Goal: Task Accomplishment & Management: Manage account settings

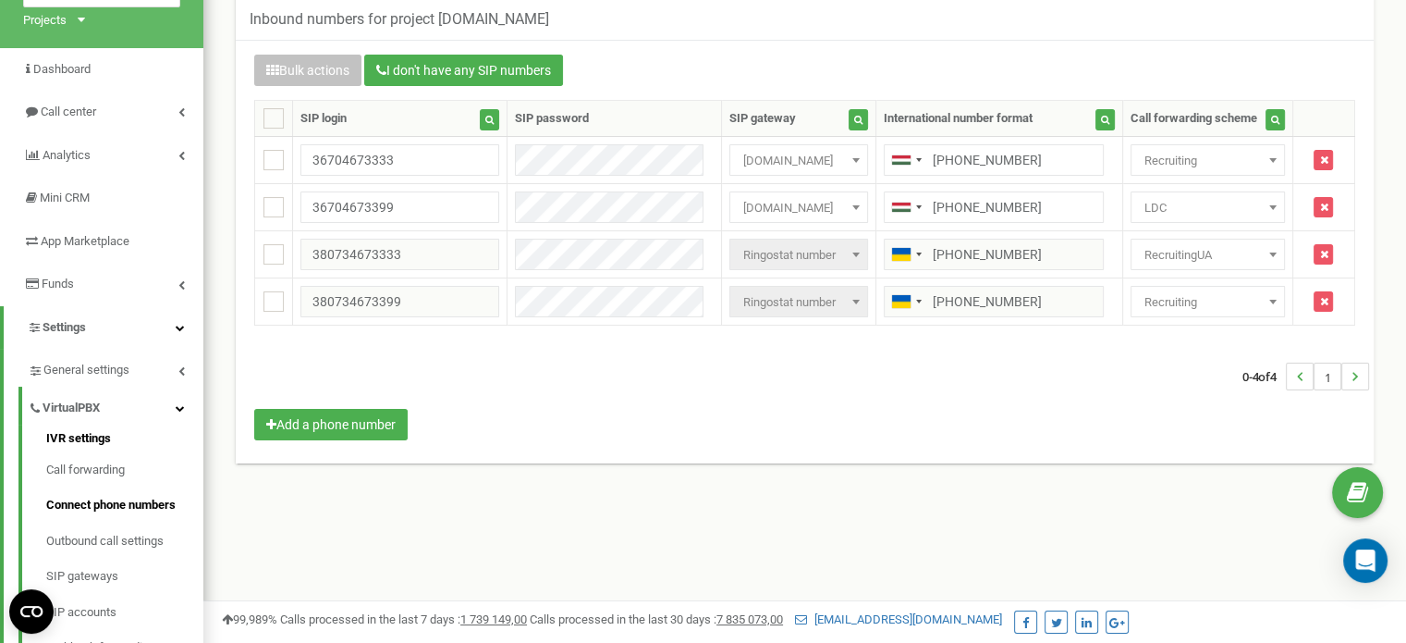
scroll to position [277, 0]
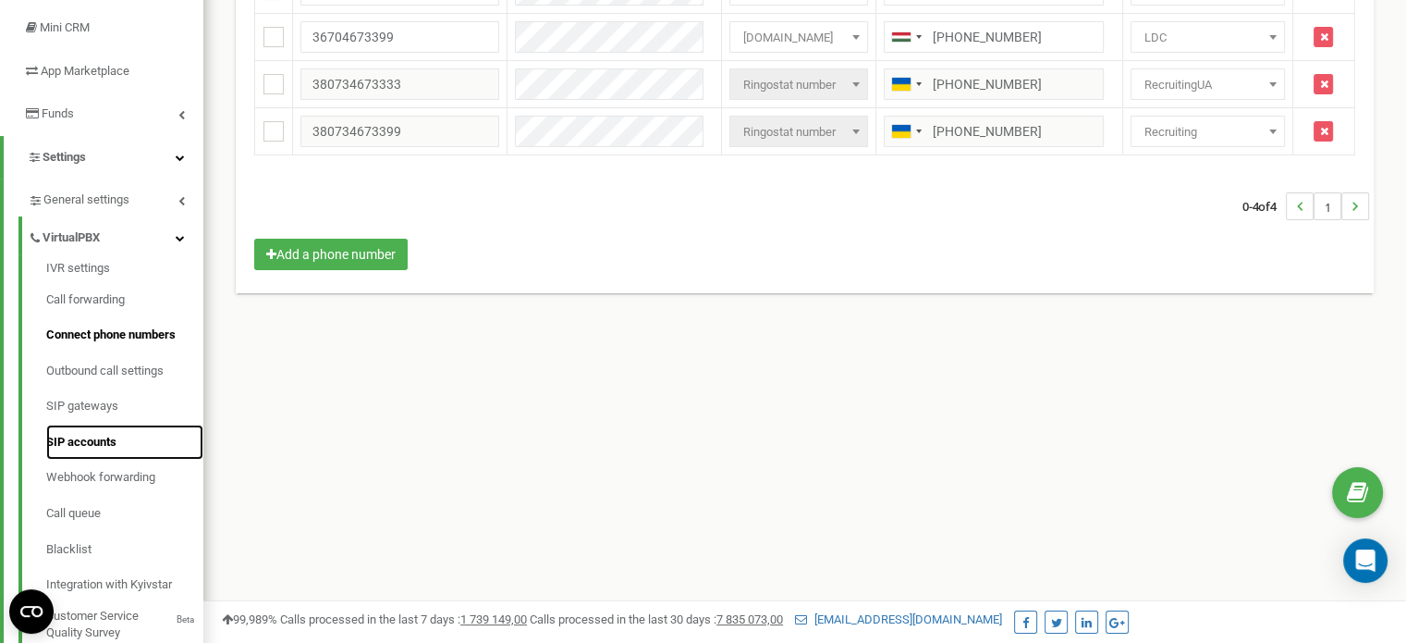
click at [94, 443] on link "SIP accounts" at bounding box center [124, 442] width 157 height 36
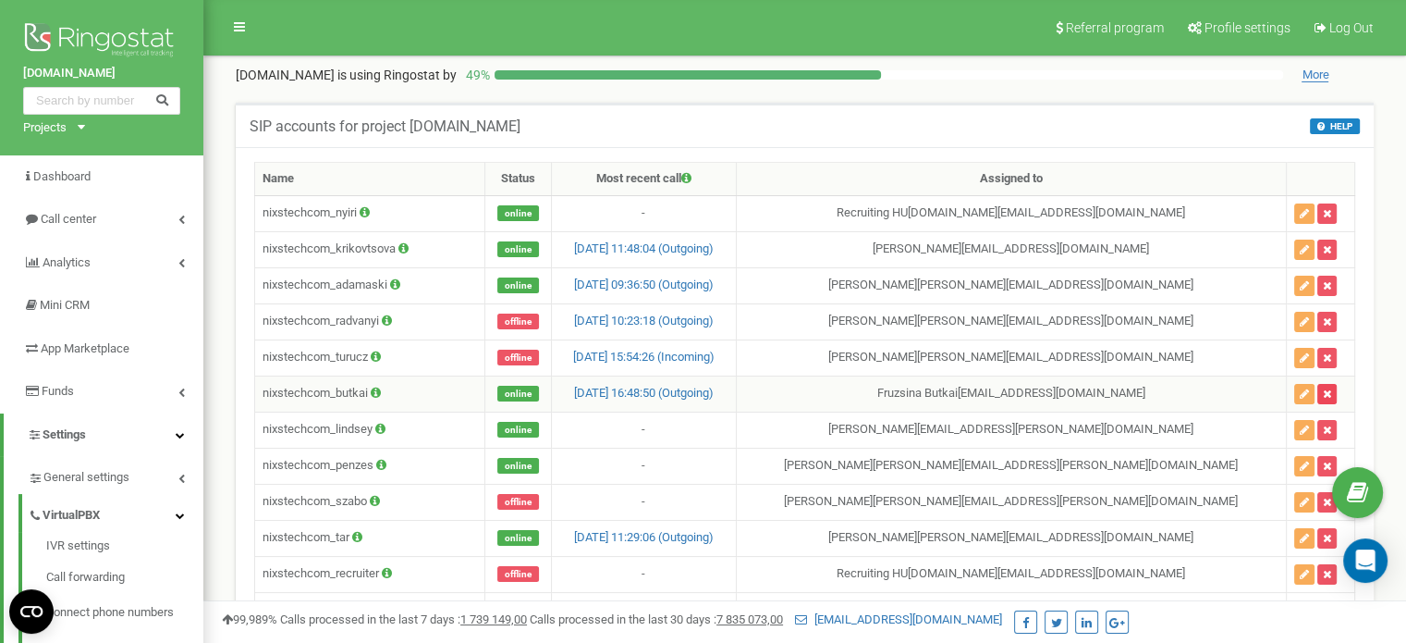
click at [1323, 388] on icon "button" at bounding box center [1327, 393] width 8 height 11
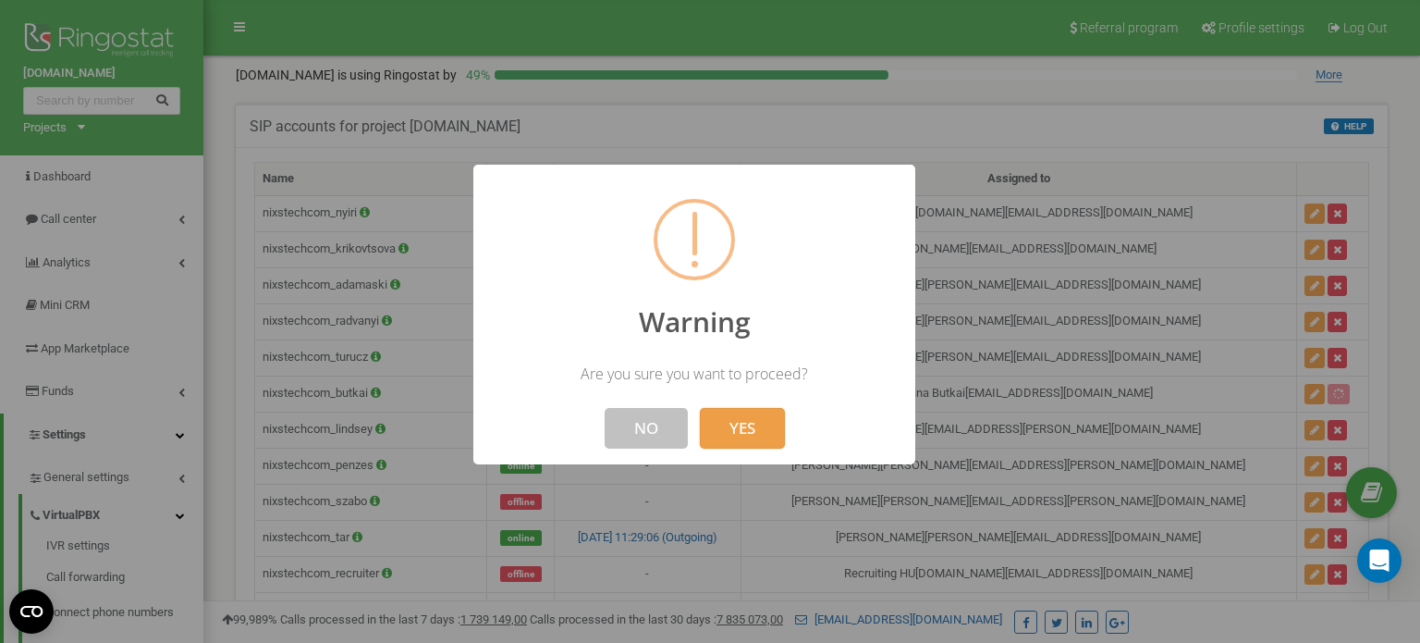
click at [736, 433] on button "YES" at bounding box center [742, 428] width 85 height 41
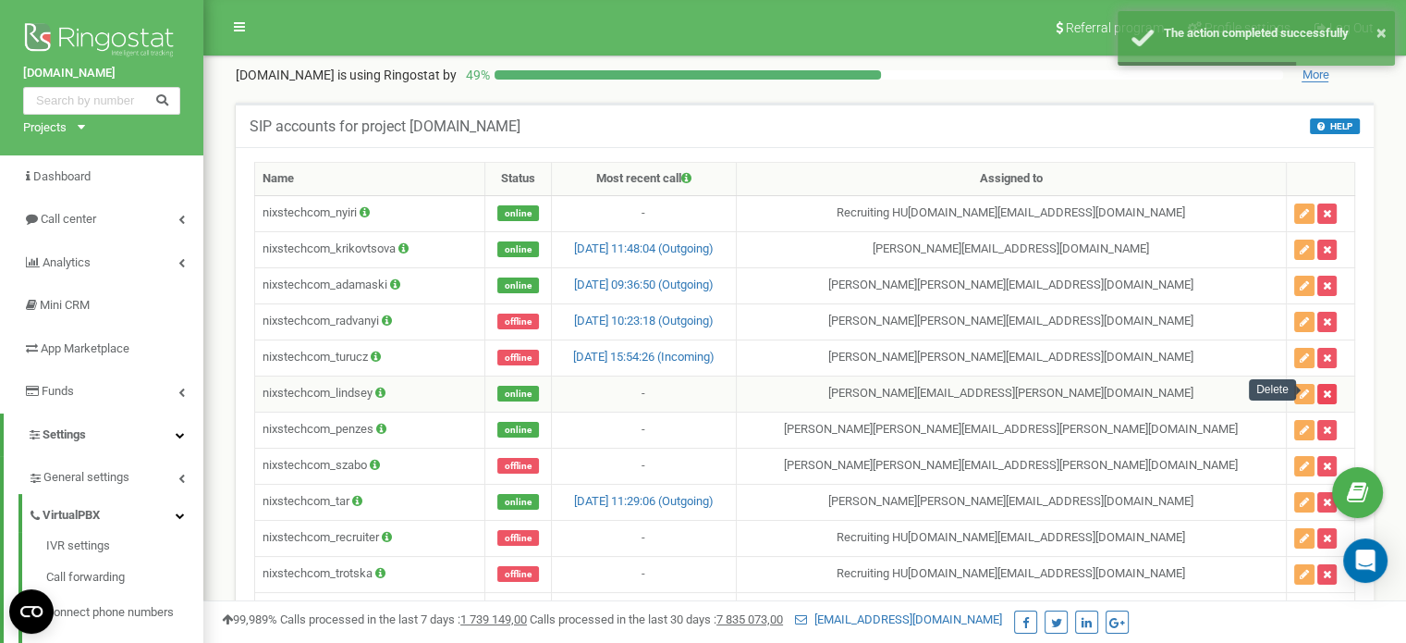
click at [1323, 390] on icon "button" at bounding box center [1327, 393] width 8 height 11
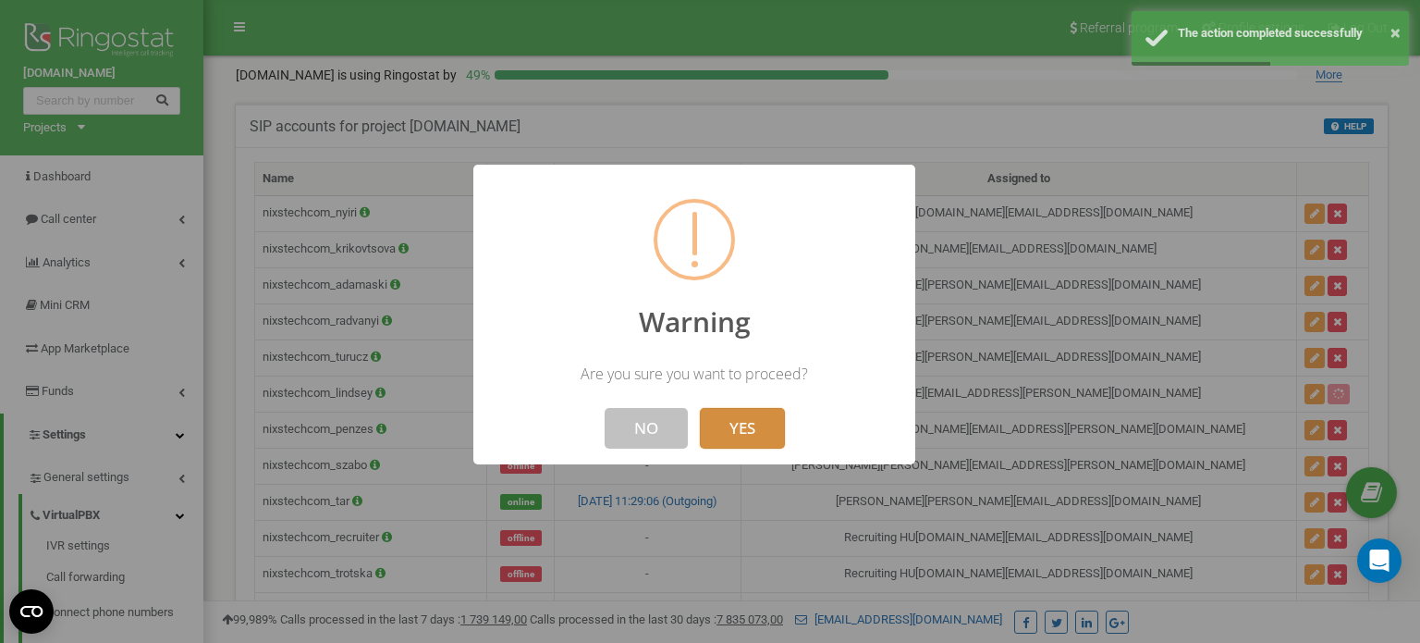
click at [752, 424] on button "YES" at bounding box center [742, 428] width 85 height 41
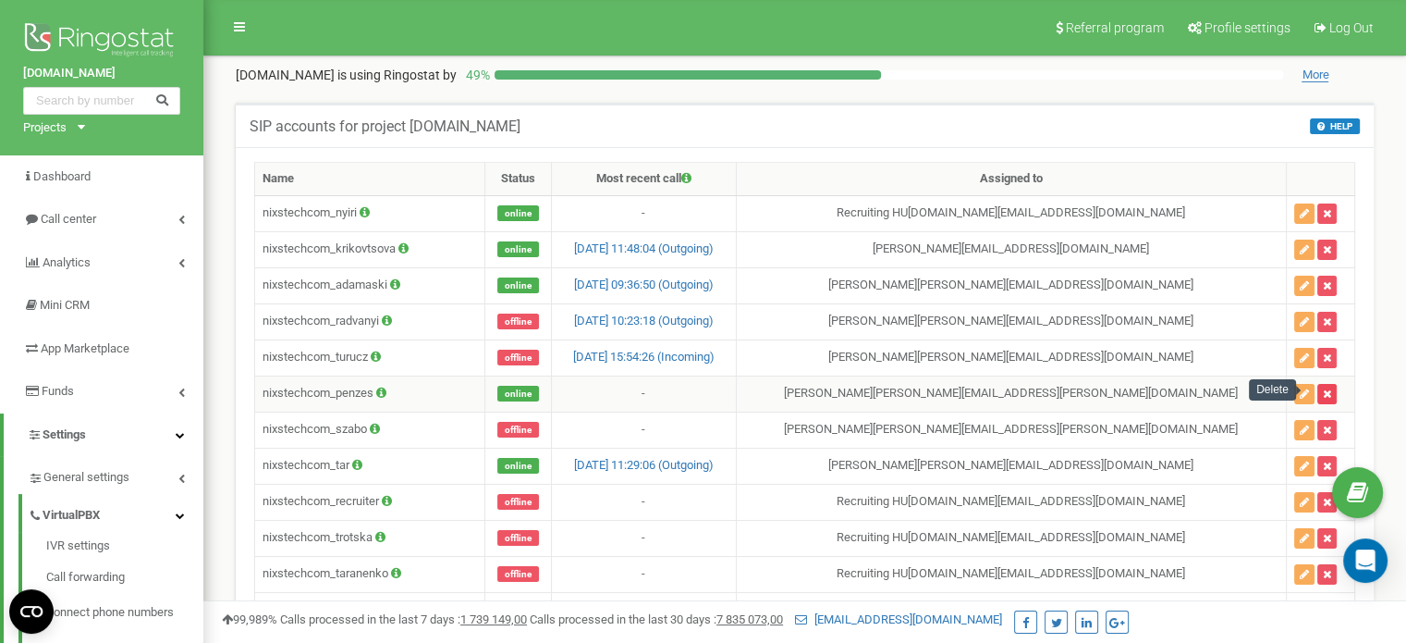
click at [1320, 390] on button "button" at bounding box center [1326, 394] width 19 height 20
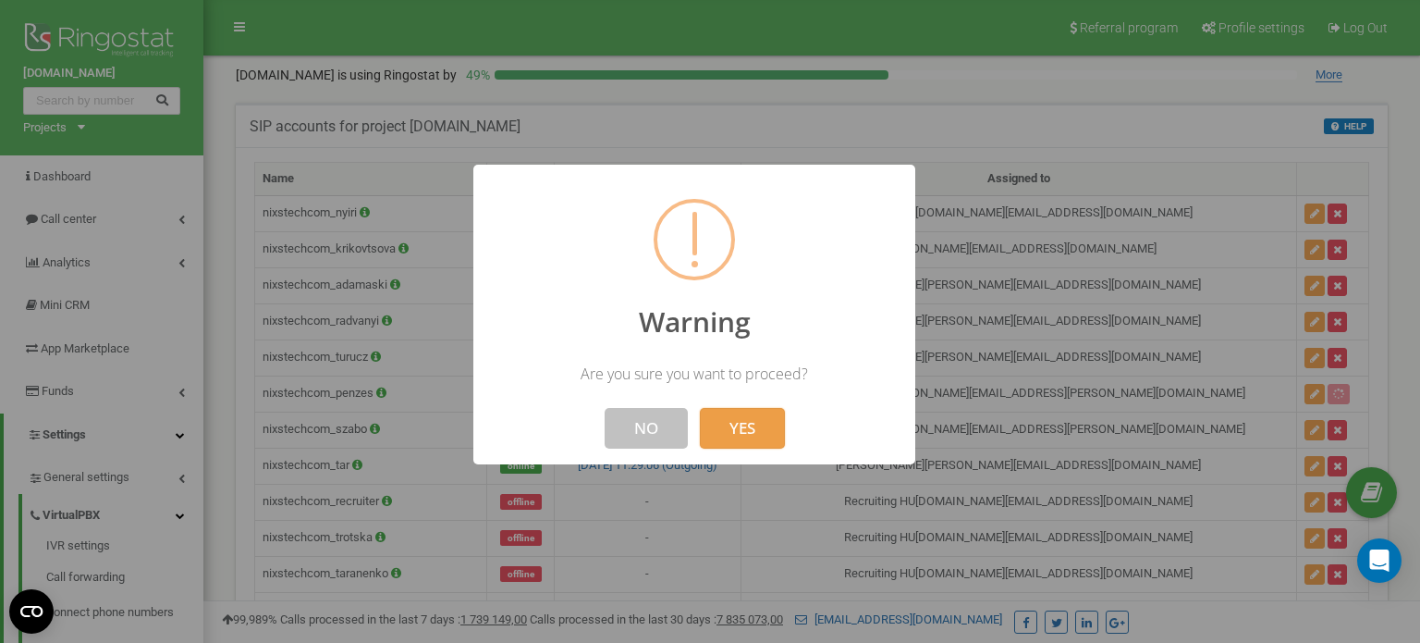
click at [778, 430] on button "YES" at bounding box center [742, 428] width 85 height 41
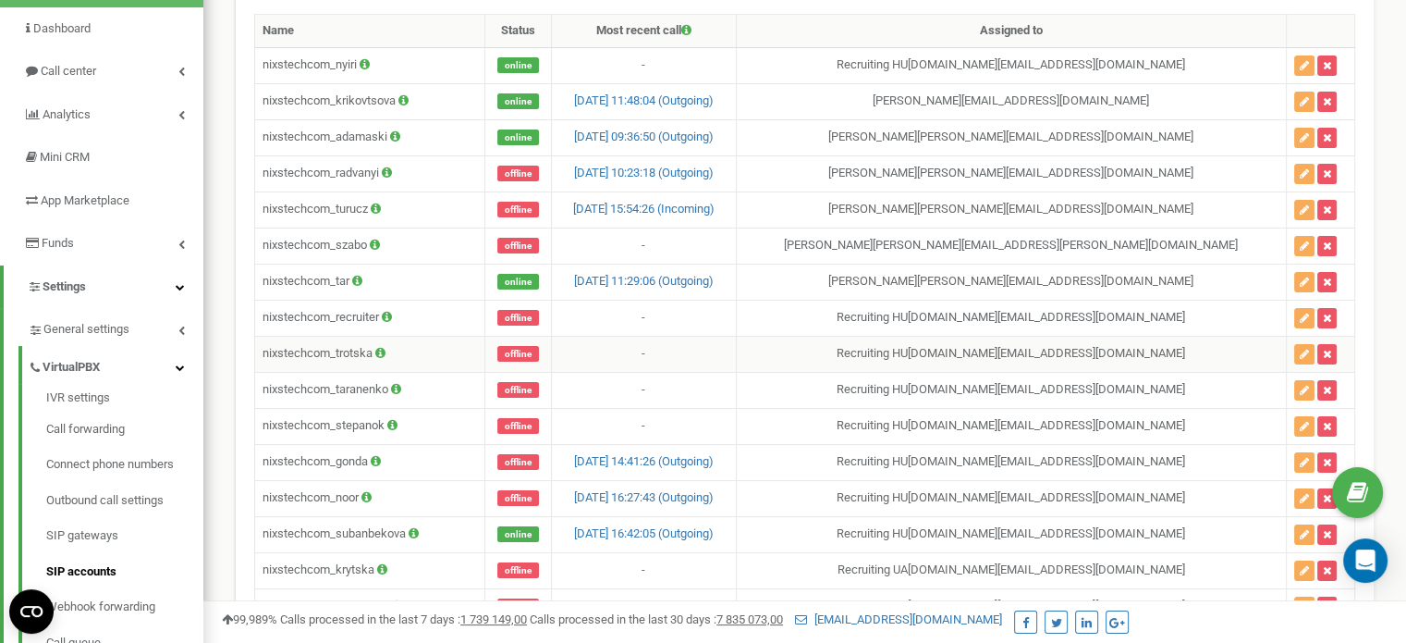
scroll to position [154, 0]
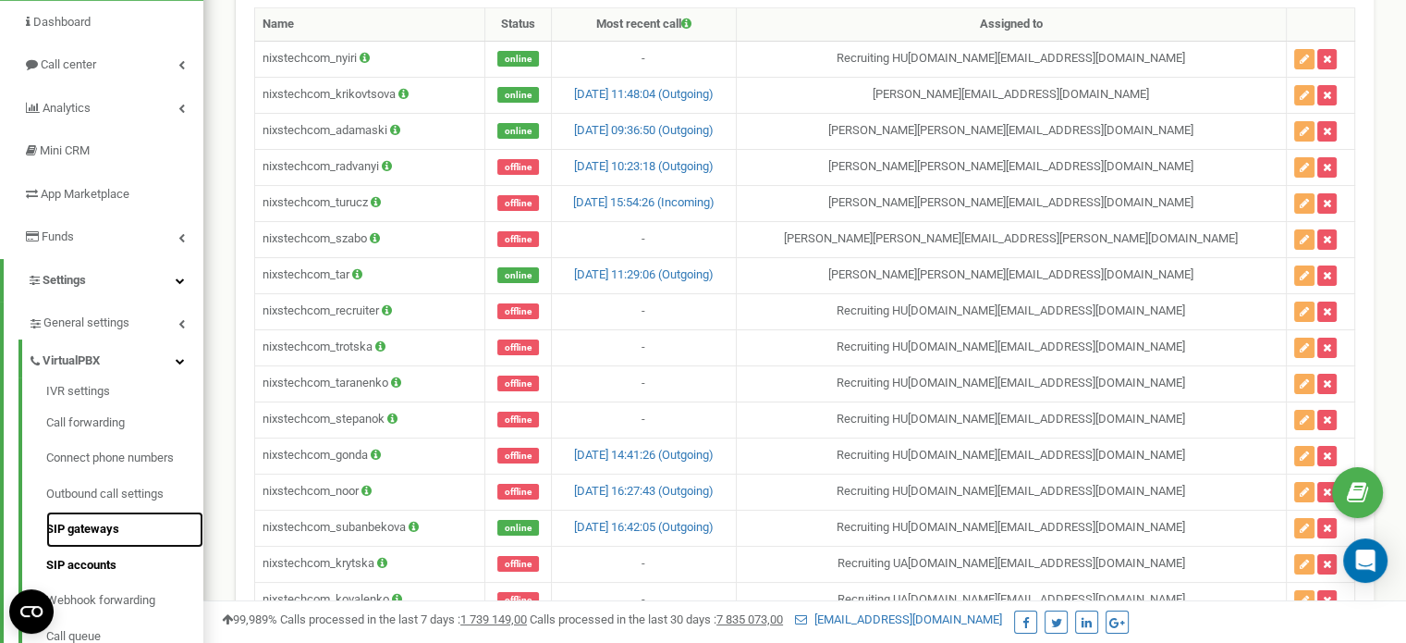
click at [90, 527] on link "SIP gateways" at bounding box center [124, 529] width 157 height 36
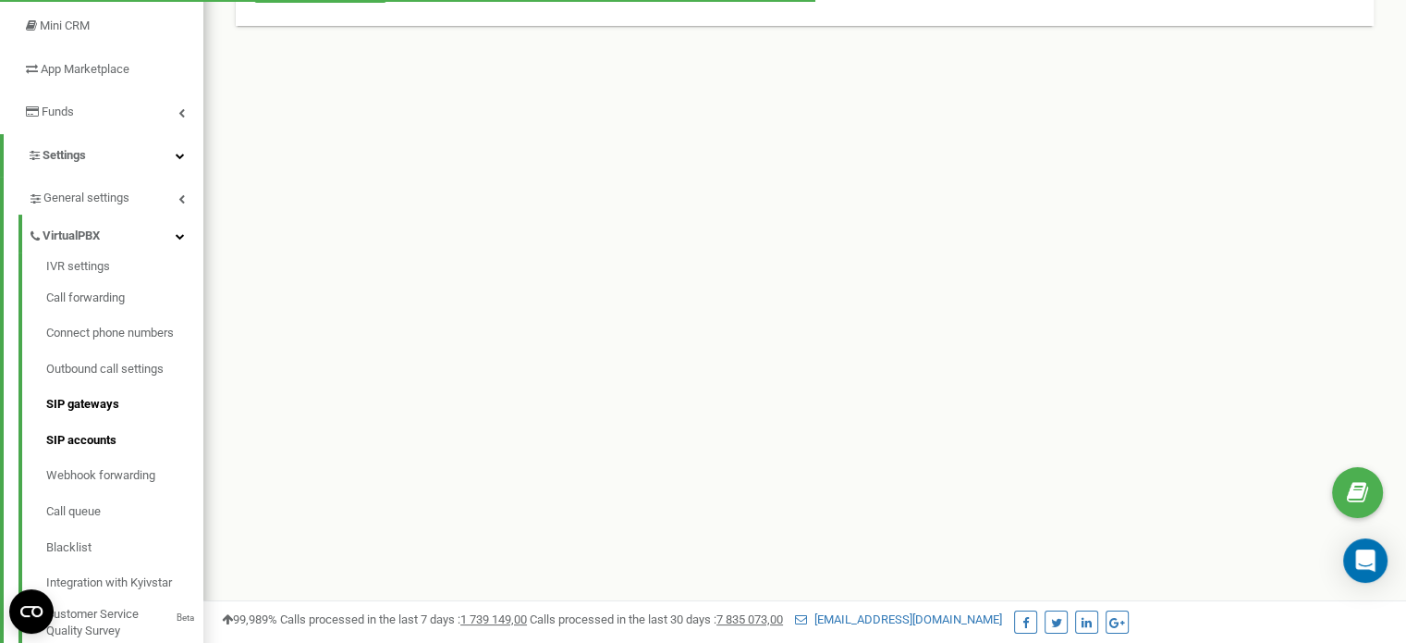
scroll to position [280, 0]
click at [91, 444] on link "SIP accounts" at bounding box center [124, 440] width 157 height 36
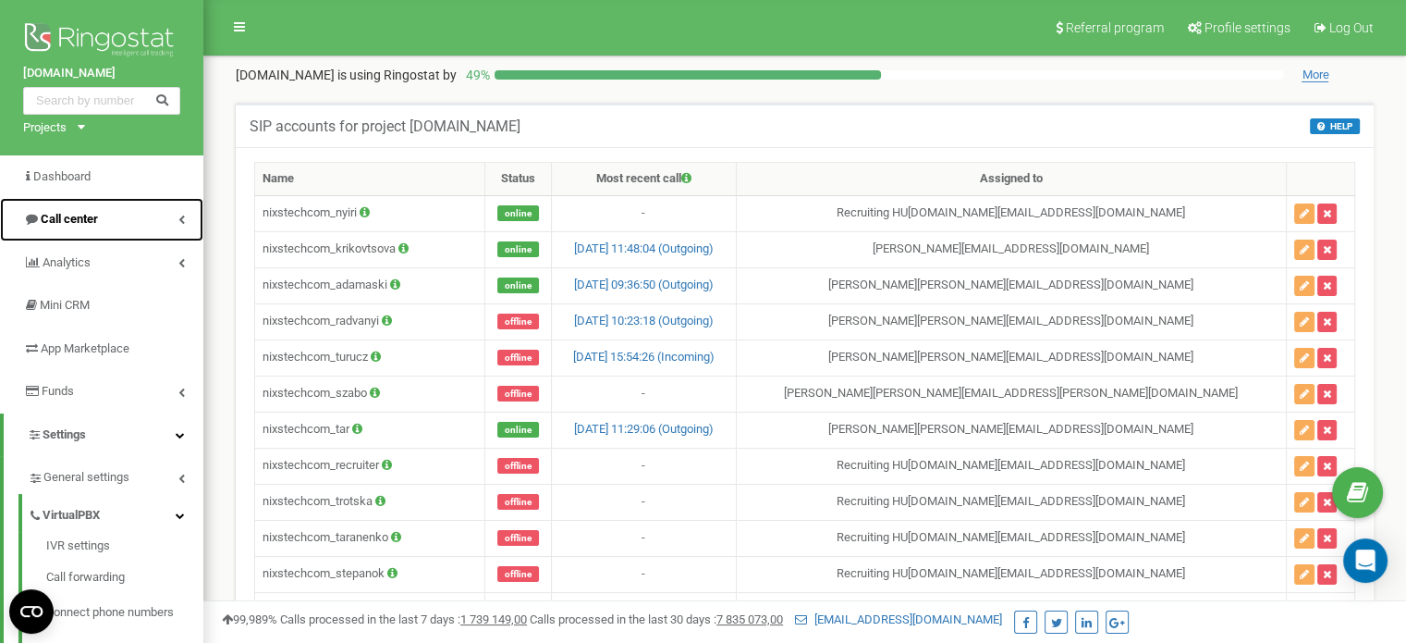
click at [61, 217] on span "Call center" at bounding box center [69, 219] width 57 height 14
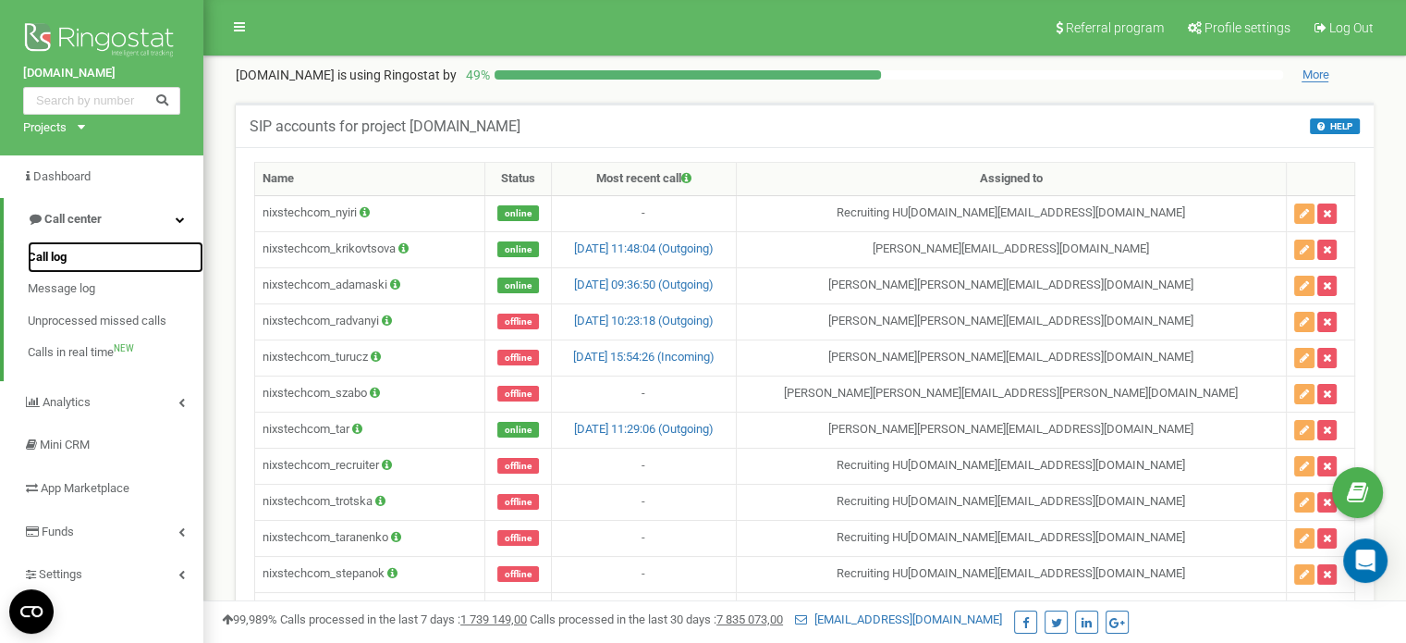
click at [52, 261] on span "Call log" at bounding box center [47, 258] width 39 height 18
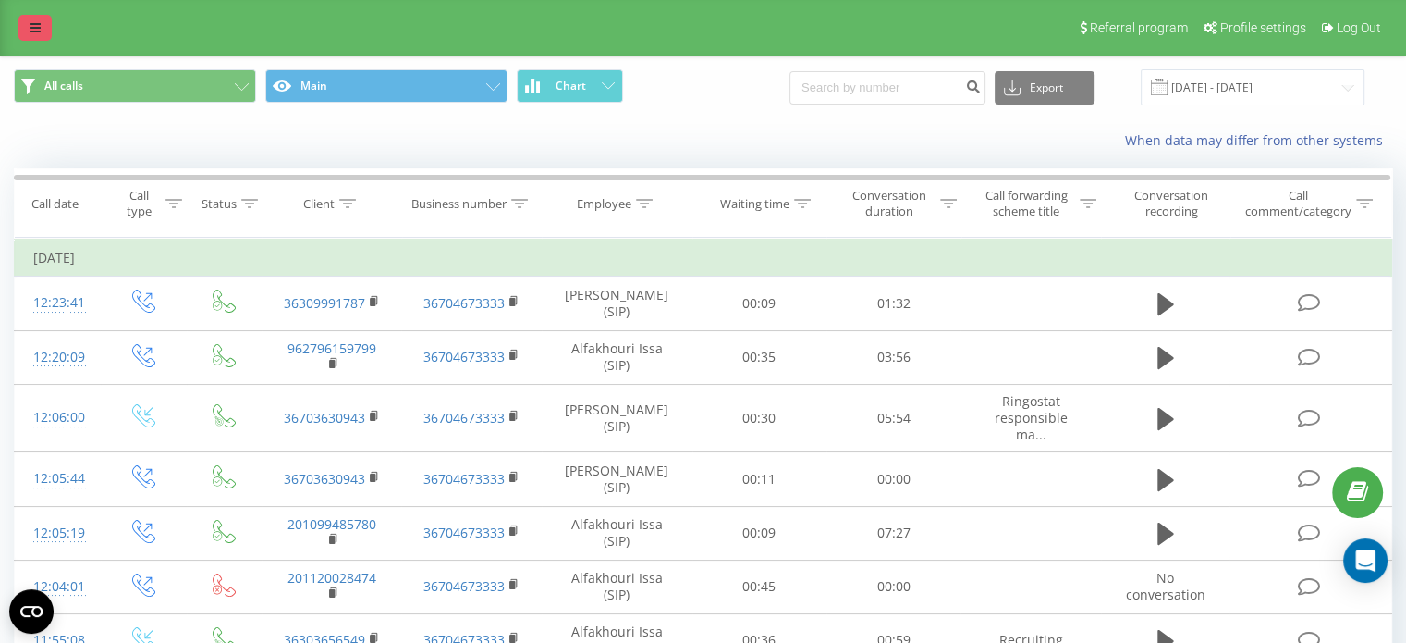
click at [50, 22] on div "Referral program Profile settings Log Out" at bounding box center [703, 27] width 1406 height 55
click at [48, 18] on link at bounding box center [34, 28] width 33 height 26
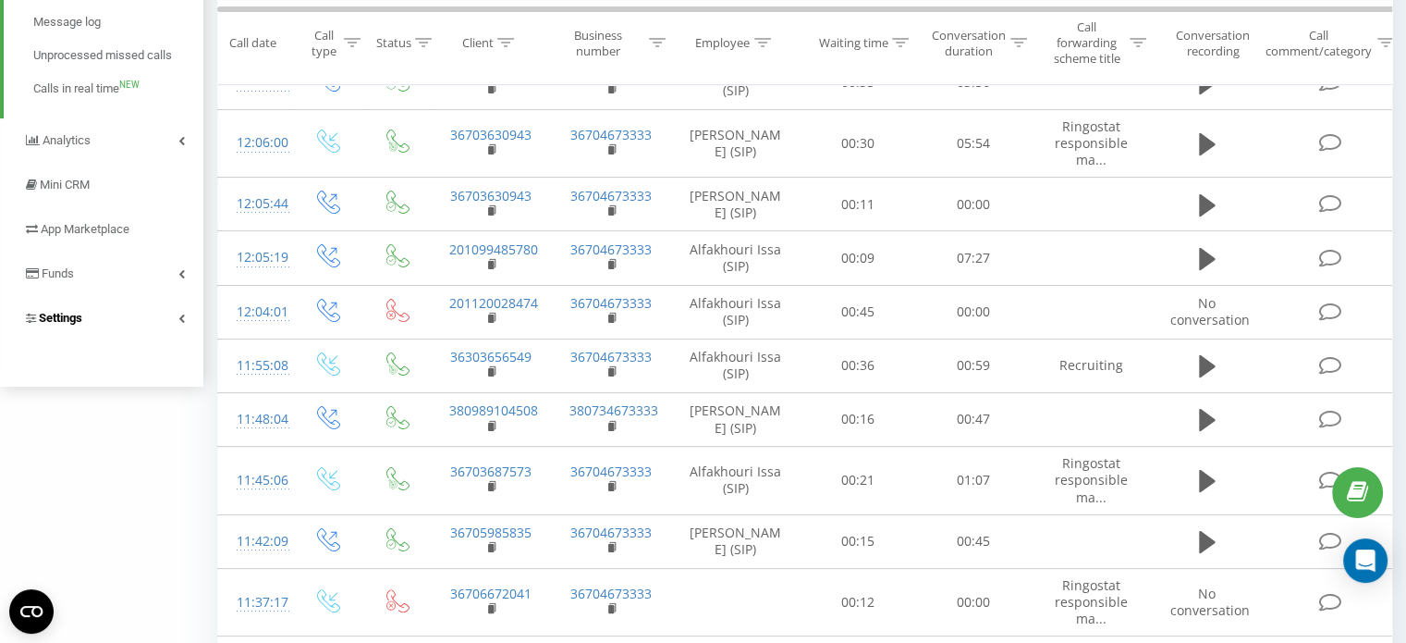
click at [123, 309] on link "Settings" at bounding box center [101, 318] width 203 height 44
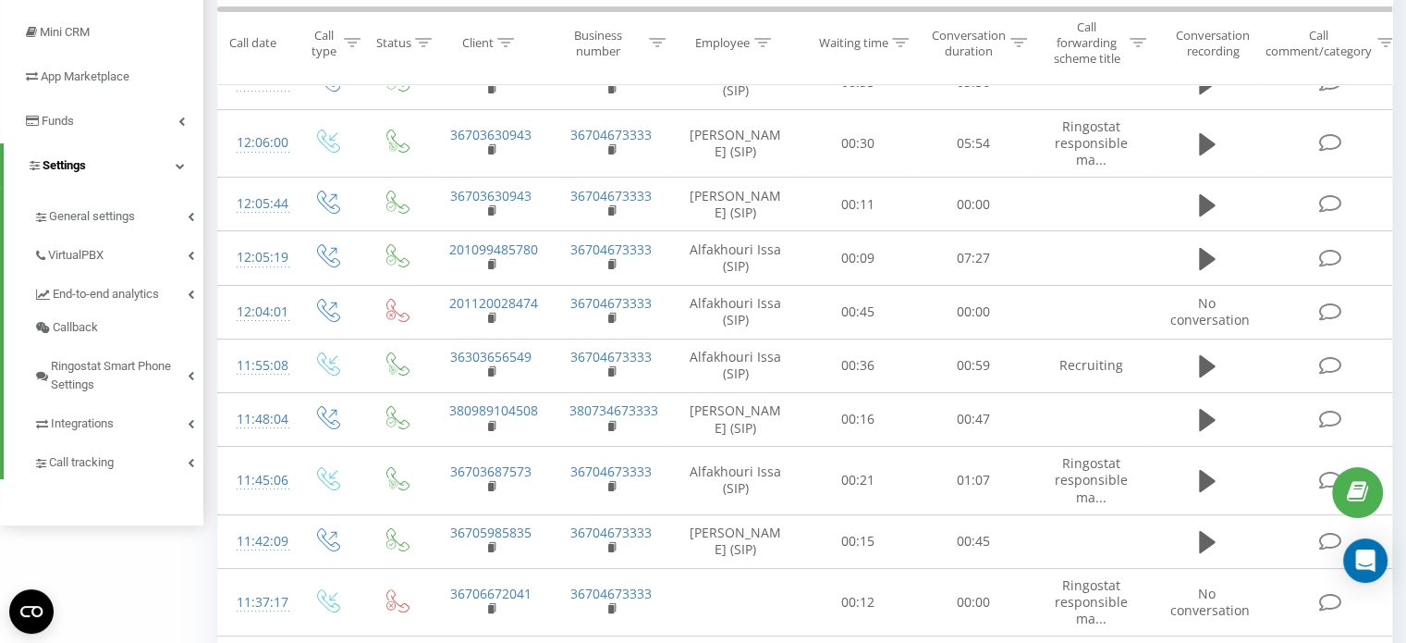
scroll to position [138, 0]
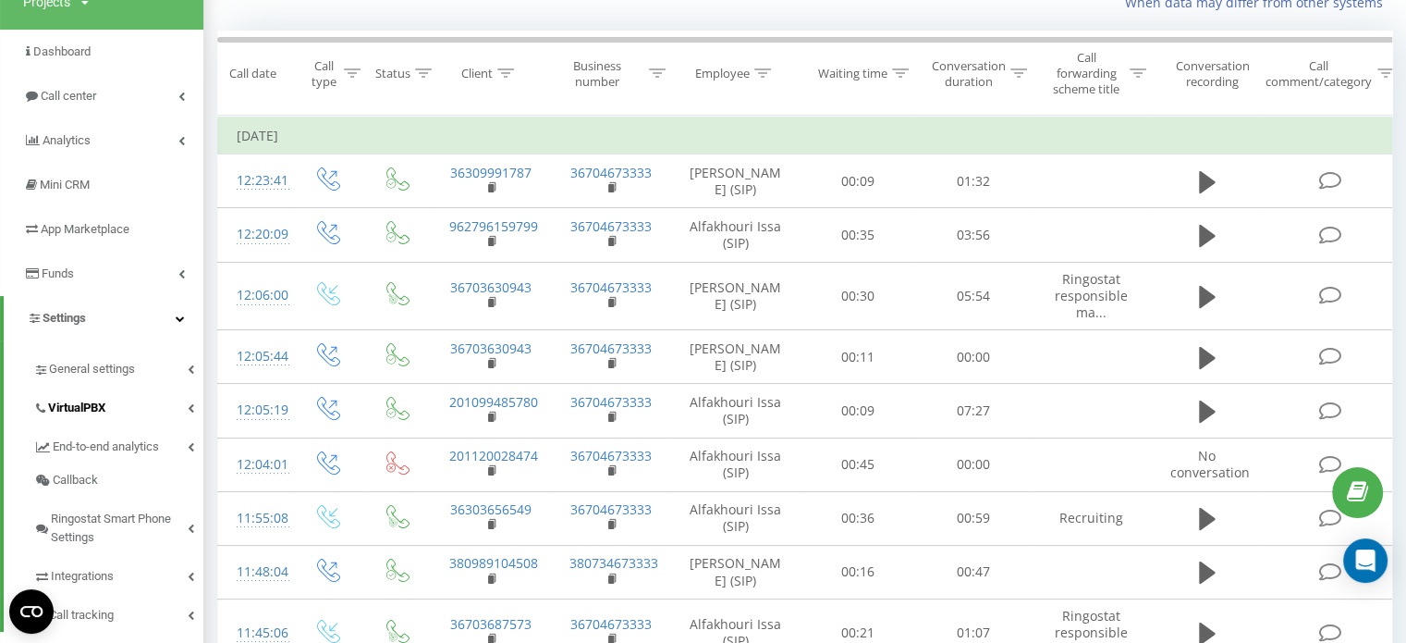
click at [111, 407] on link "VirtualPBX" at bounding box center [118, 405] width 170 height 39
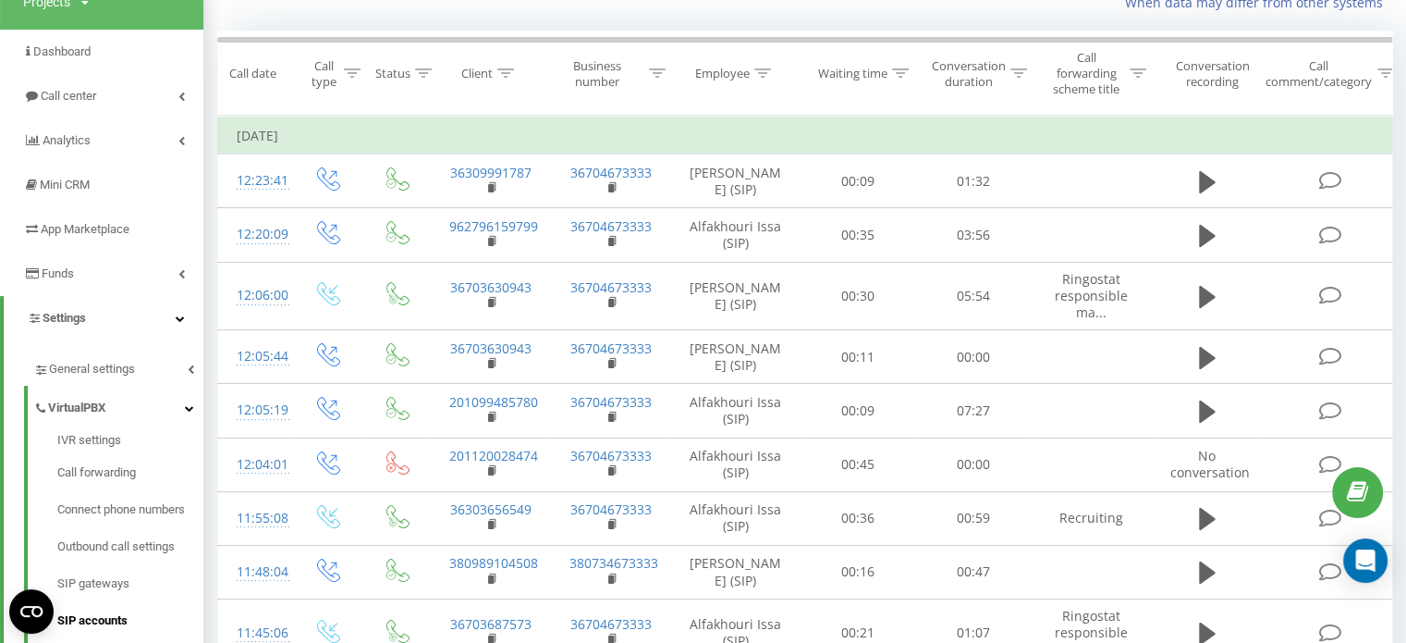
click at [103, 615] on span "SIP accounts" at bounding box center [92, 620] width 70 height 18
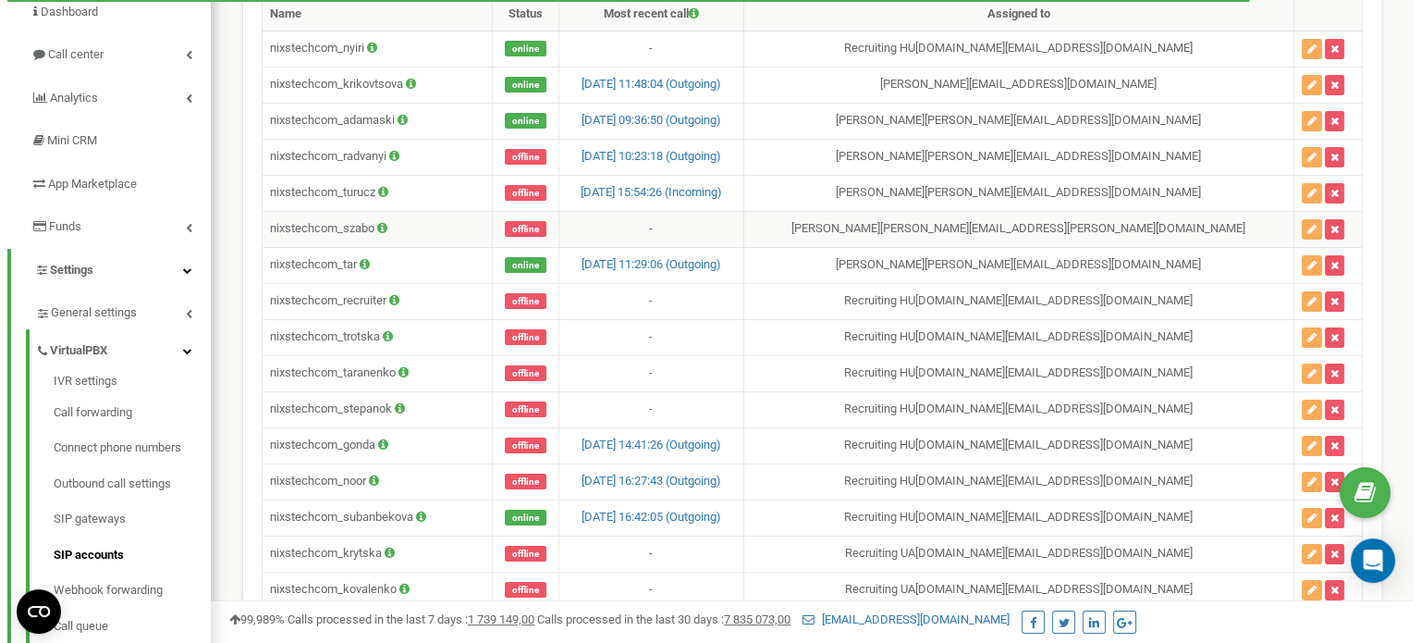
scroll to position [165, 0]
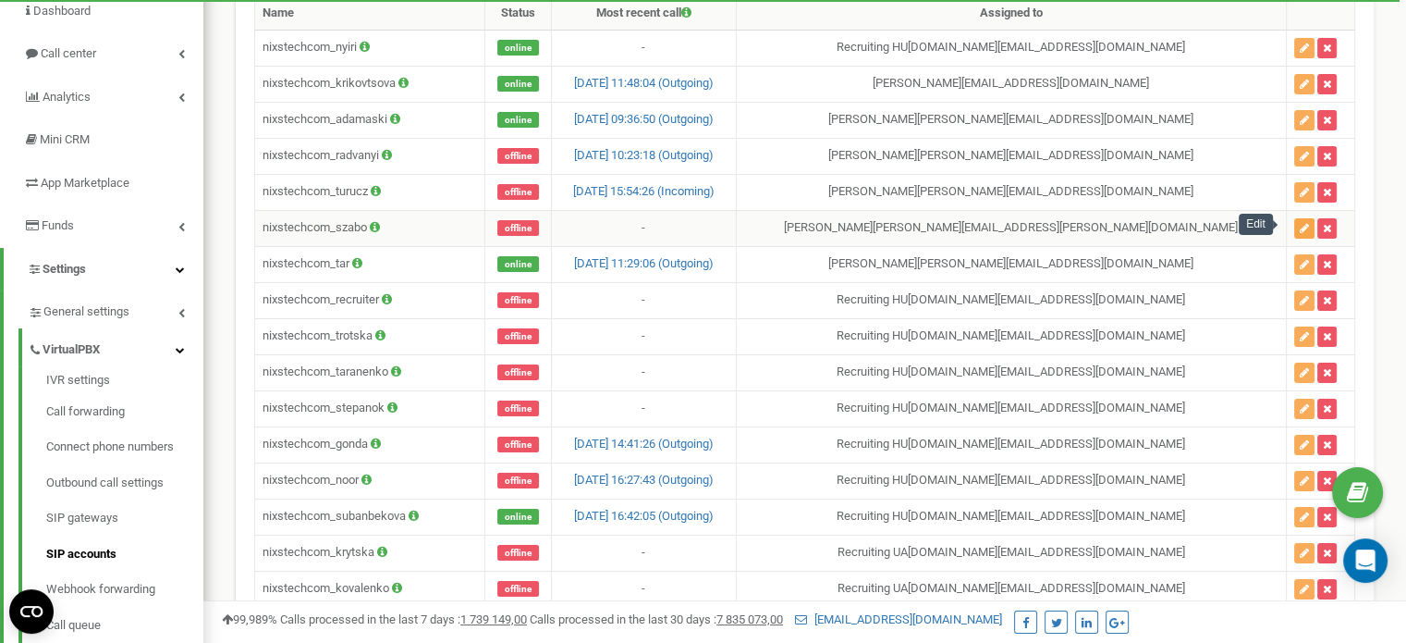
click at [1300, 226] on icon "button" at bounding box center [1304, 228] width 9 height 11
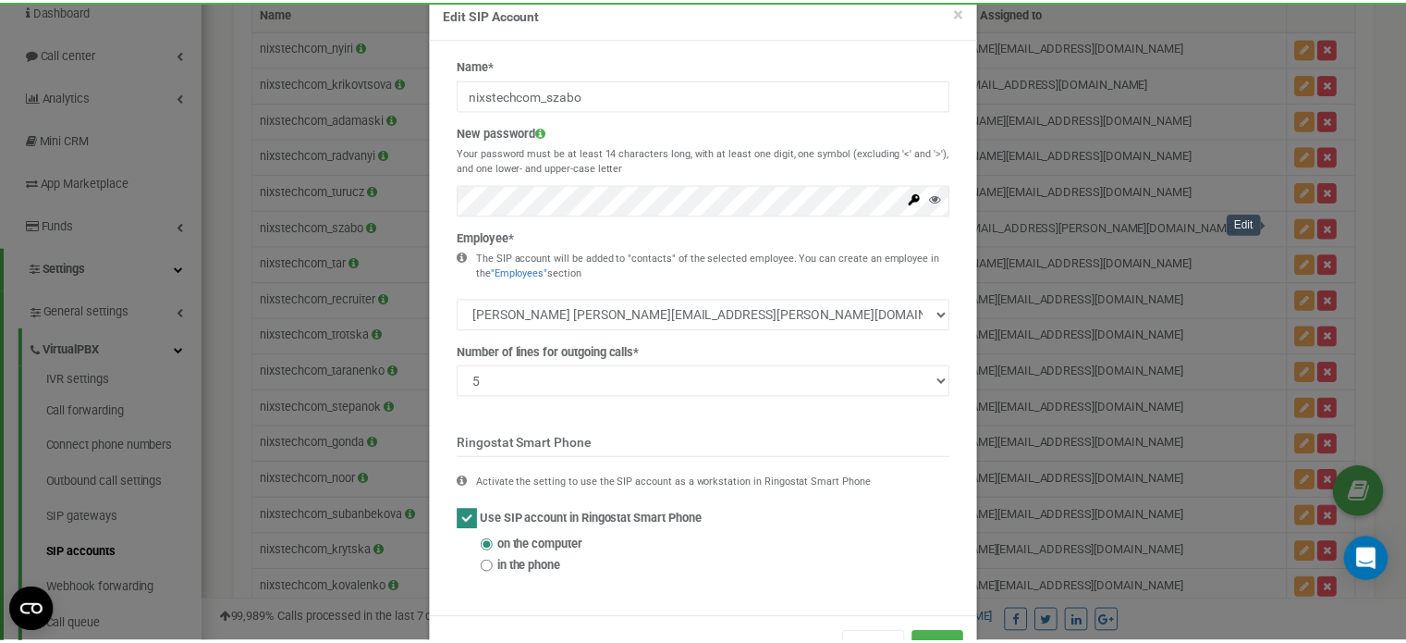
scroll to position [0, 0]
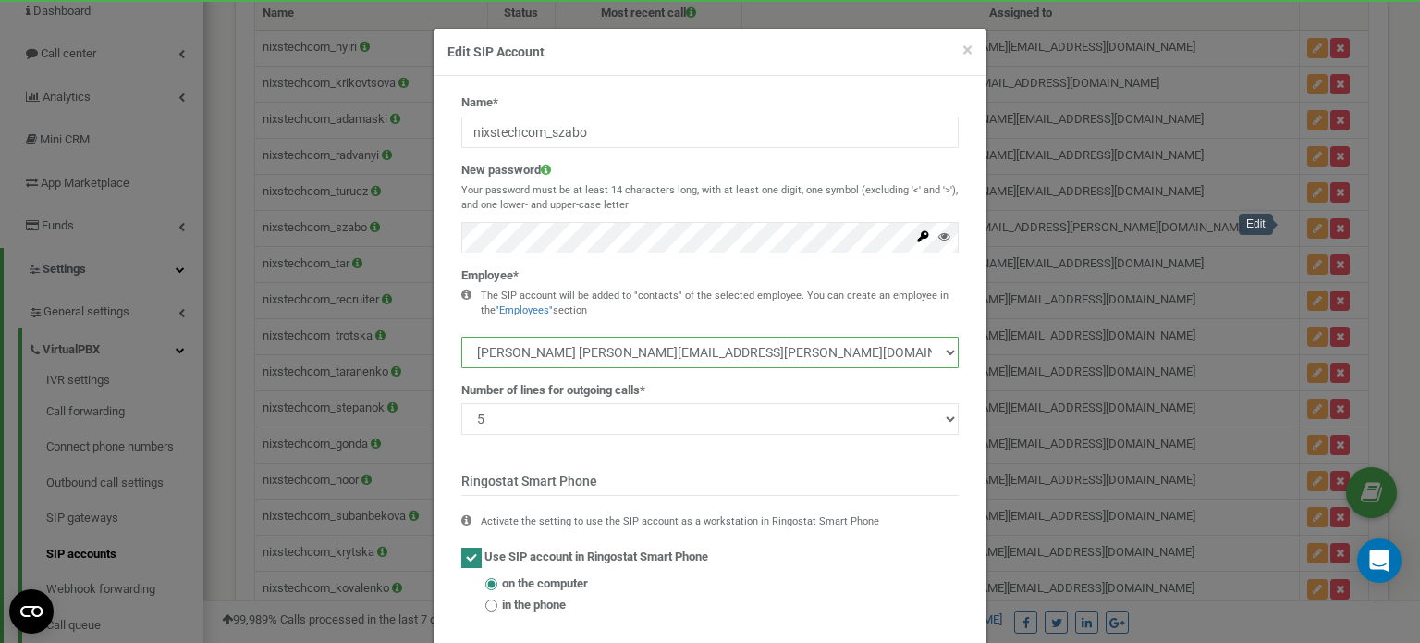
click at [528, 346] on select "Laura Аdamaski laura.adamaski@nixs.com Agnes Radvanyi agnes.radvanyi@nixs.com A…" at bounding box center [709, 352] width 497 height 31
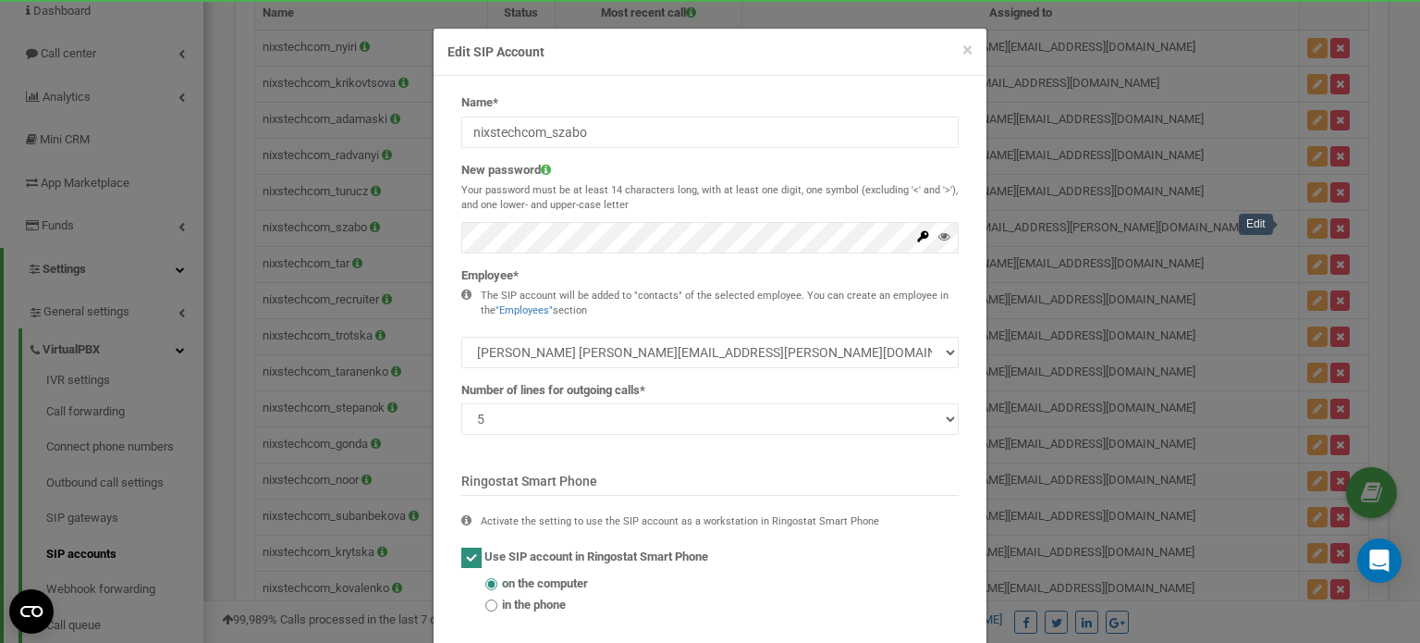
click at [824, 387] on div "Number of lines for outgoing calls* 1 2 3 4 5 10 20 50 100" at bounding box center [709, 409] width 497 height 54
click at [962, 47] on span "×" at bounding box center [967, 50] width 10 height 22
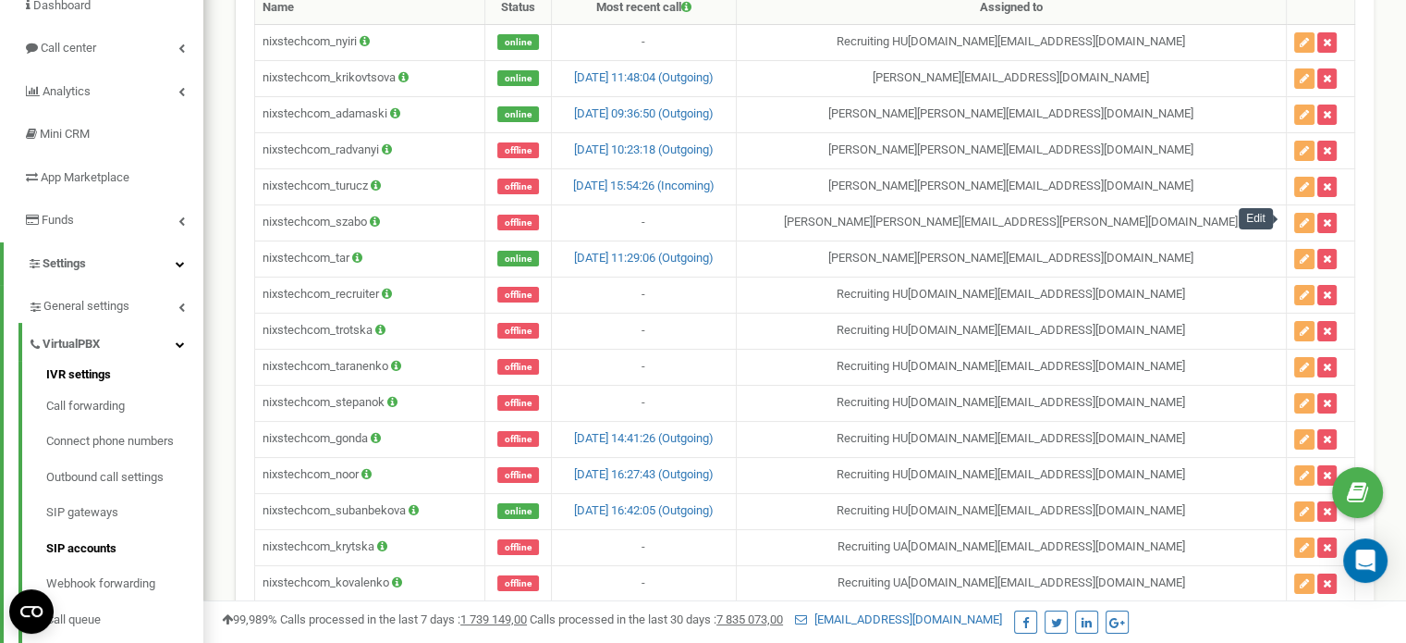
scroll to position [258, 0]
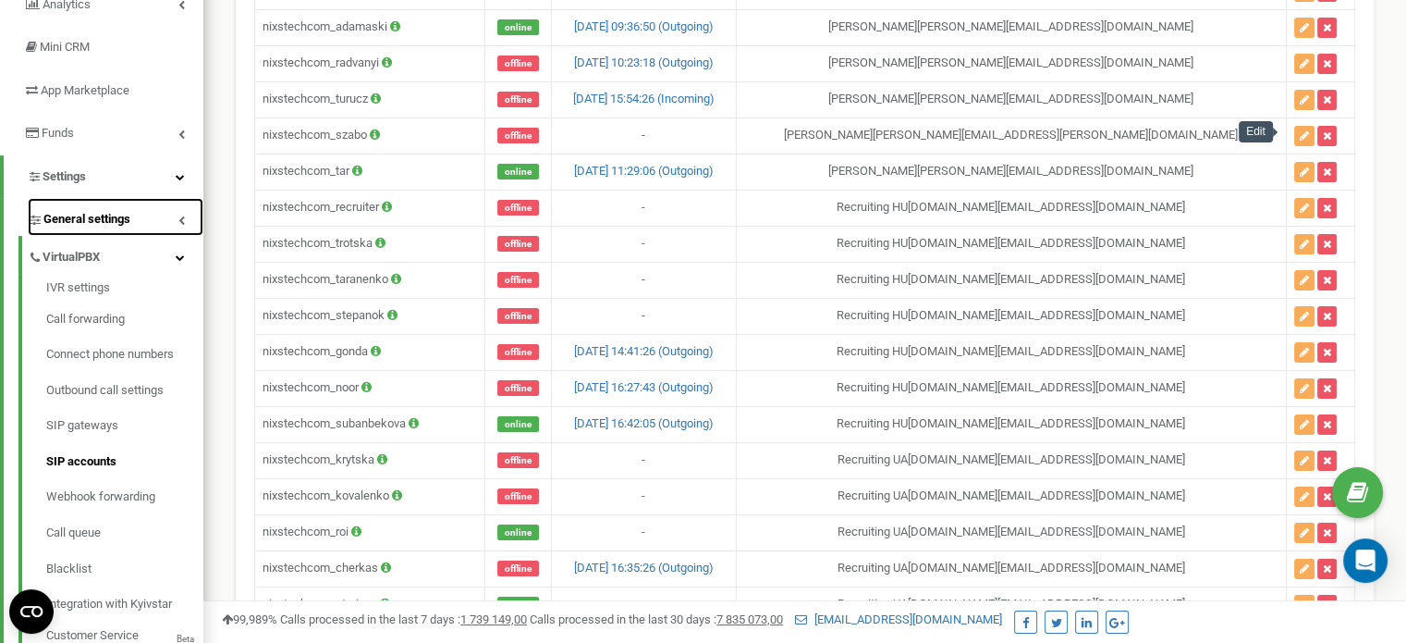
click at [157, 222] on link "General settings" at bounding box center [116, 217] width 176 height 38
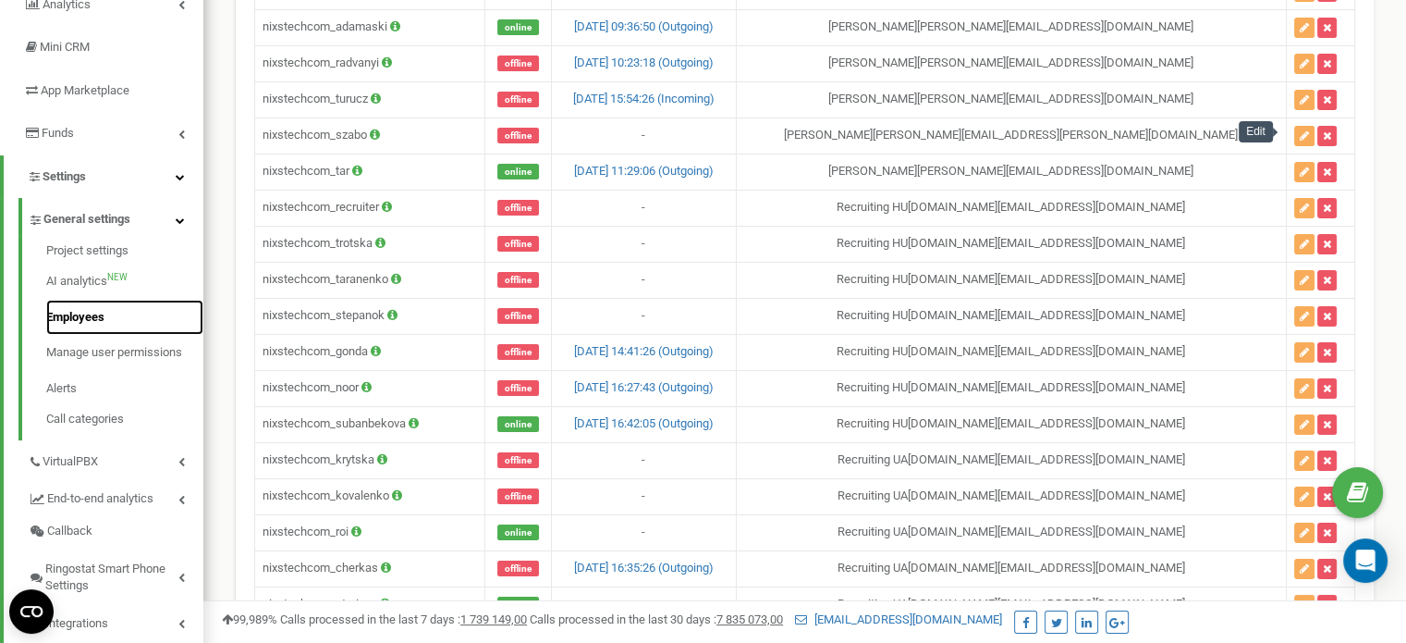
click at [86, 323] on link "Employees" at bounding box center [124, 318] width 157 height 36
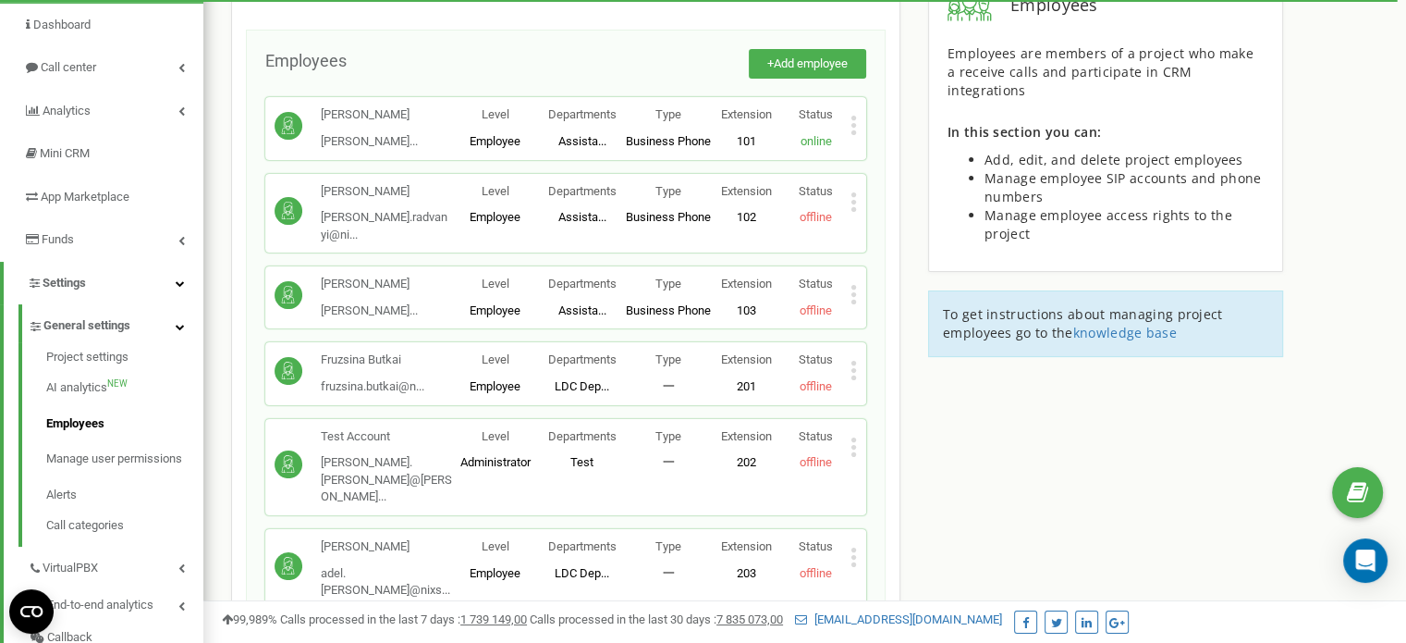
scroll to position [148, 0]
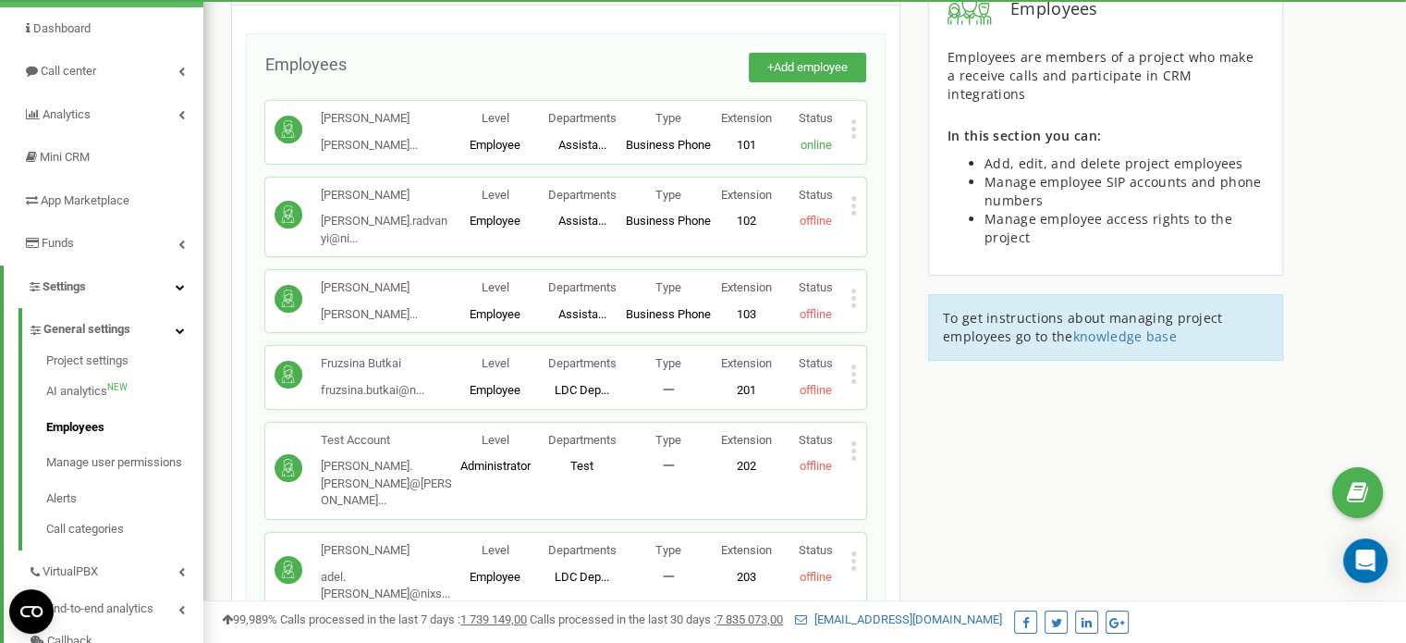
click at [856, 364] on icon at bounding box center [854, 373] width 6 height 19
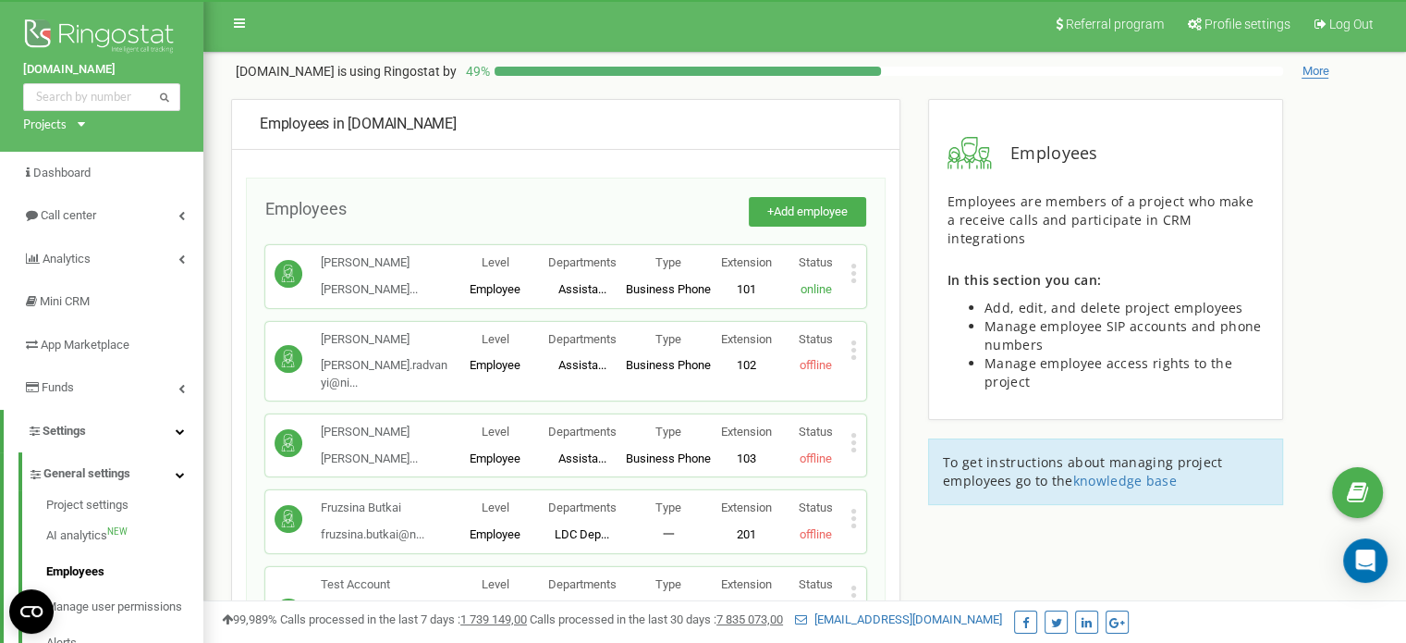
scroll to position [3, 0]
click at [806, 214] on span "Add employee" at bounding box center [811, 212] width 74 height 14
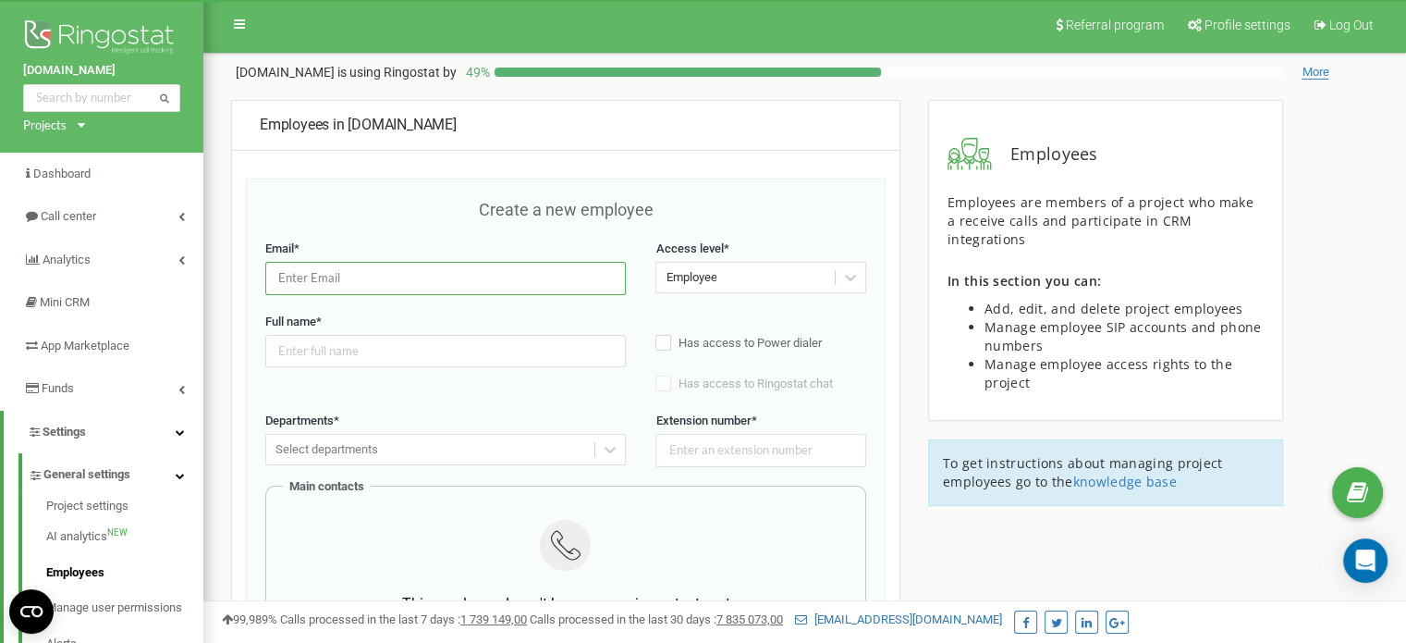
click at [408, 273] on input "email" at bounding box center [445, 278] width 361 height 32
click at [447, 201] on div "Create a new employee" at bounding box center [565, 219] width 601 height 43
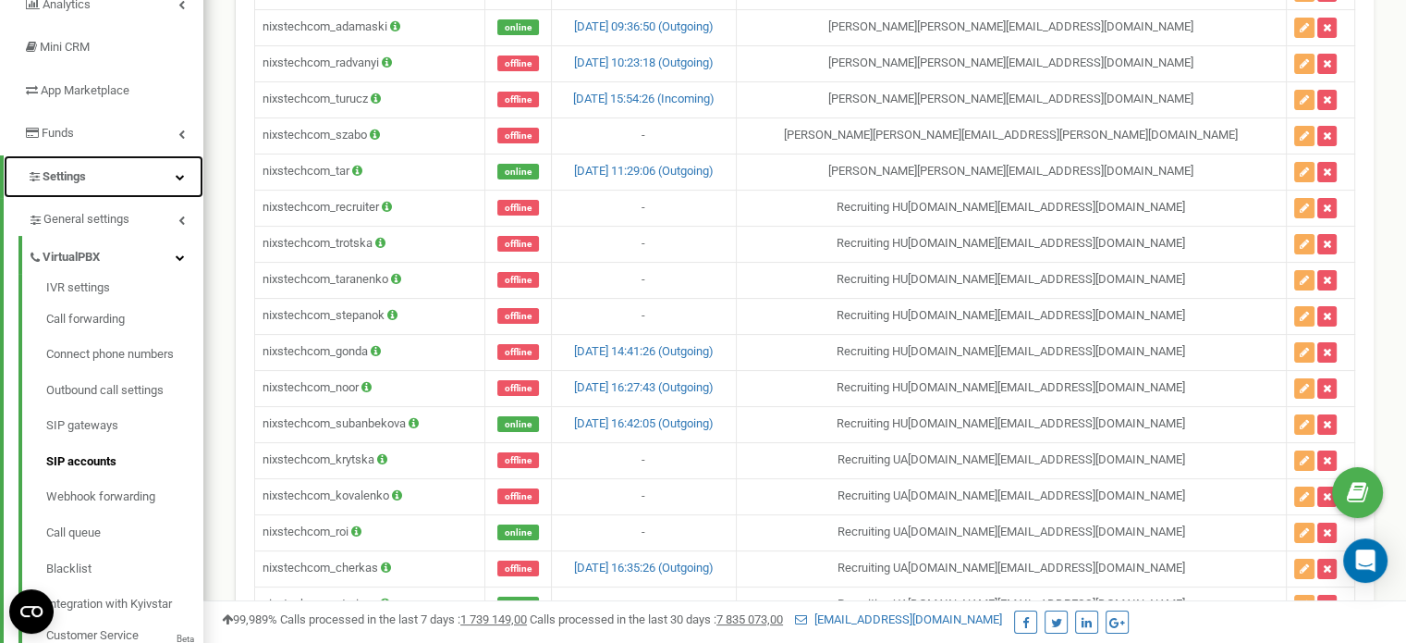
click at [99, 177] on link "Settings" at bounding box center [104, 176] width 200 height 43
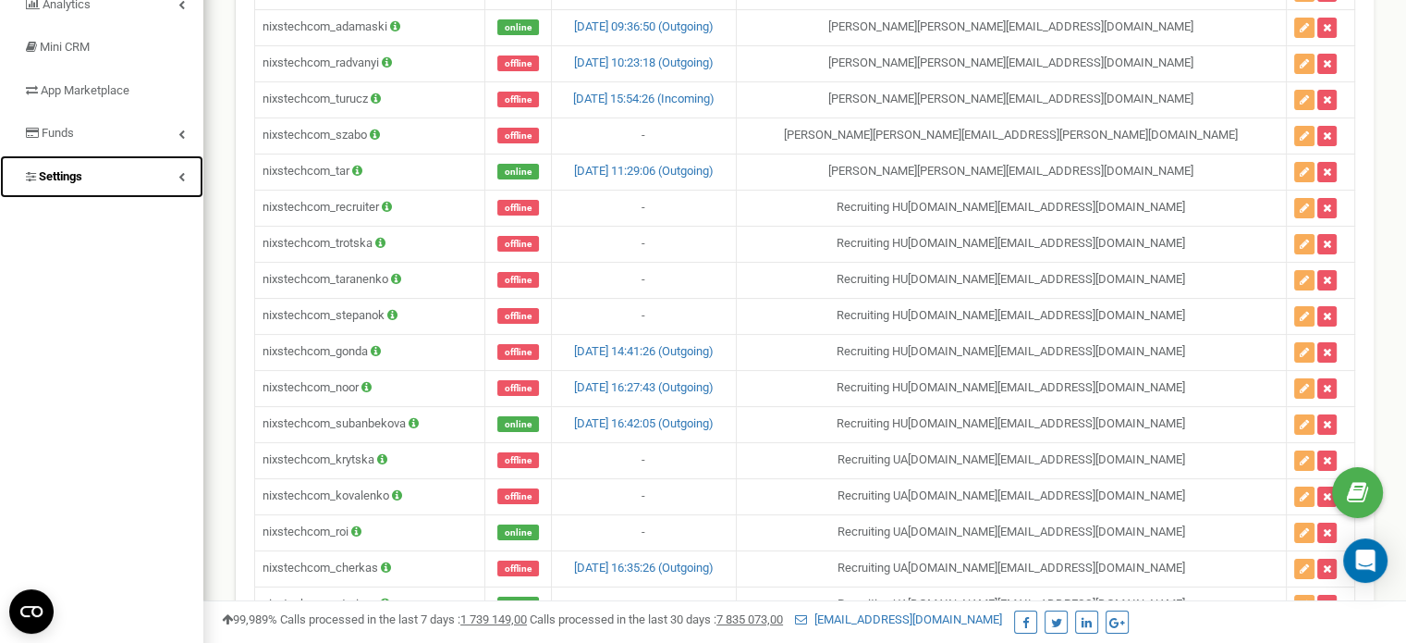
click at [95, 179] on link "Settings" at bounding box center [101, 176] width 203 height 43
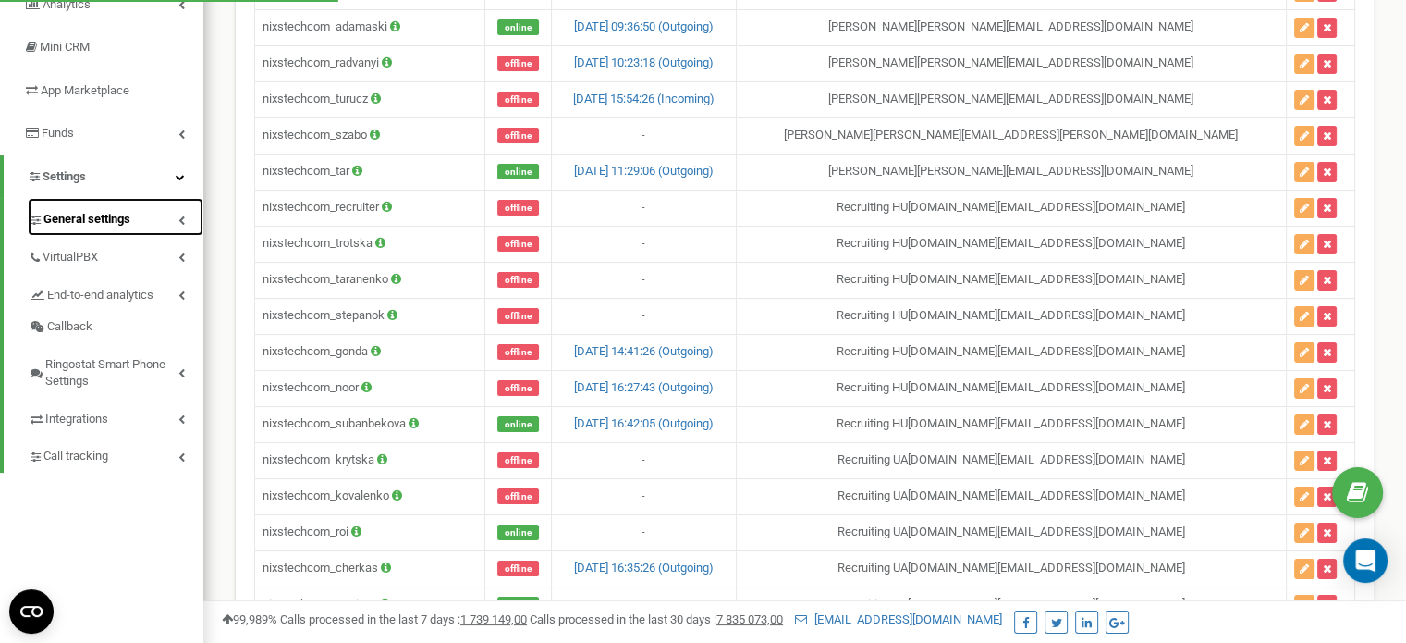
click at [104, 217] on span "General settings" at bounding box center [86, 220] width 87 height 18
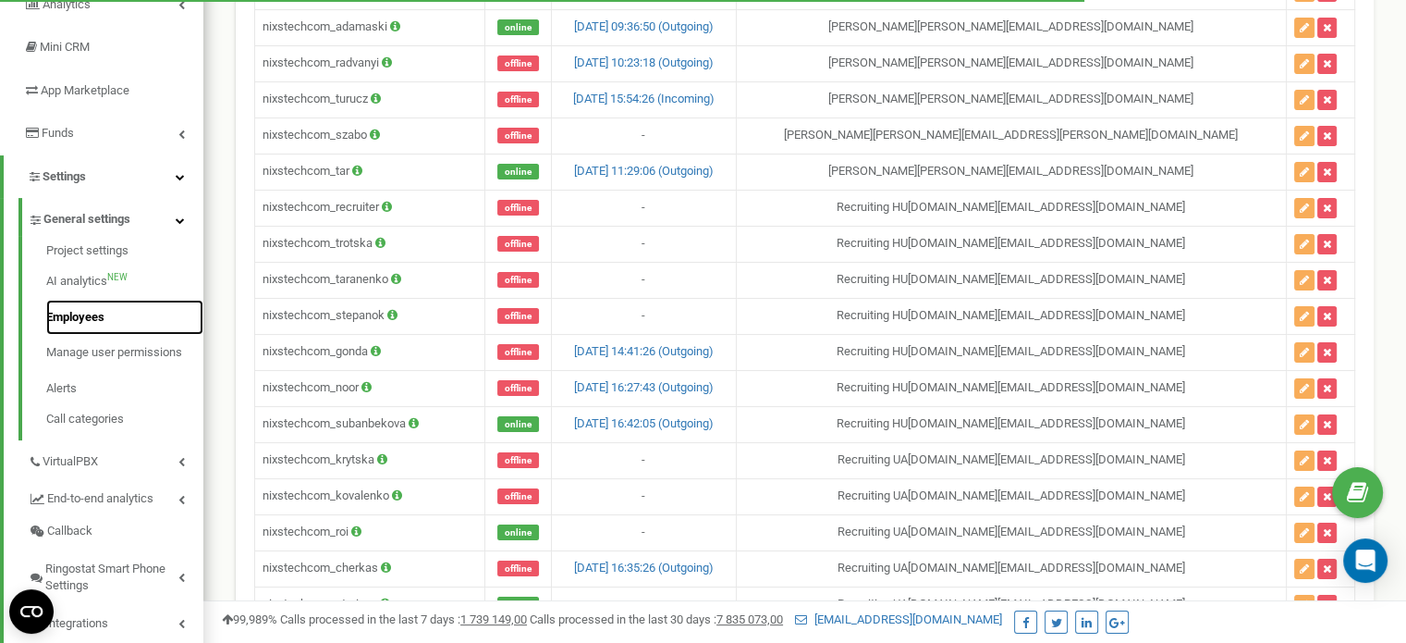
click at [87, 321] on link "Employees" at bounding box center [124, 318] width 157 height 36
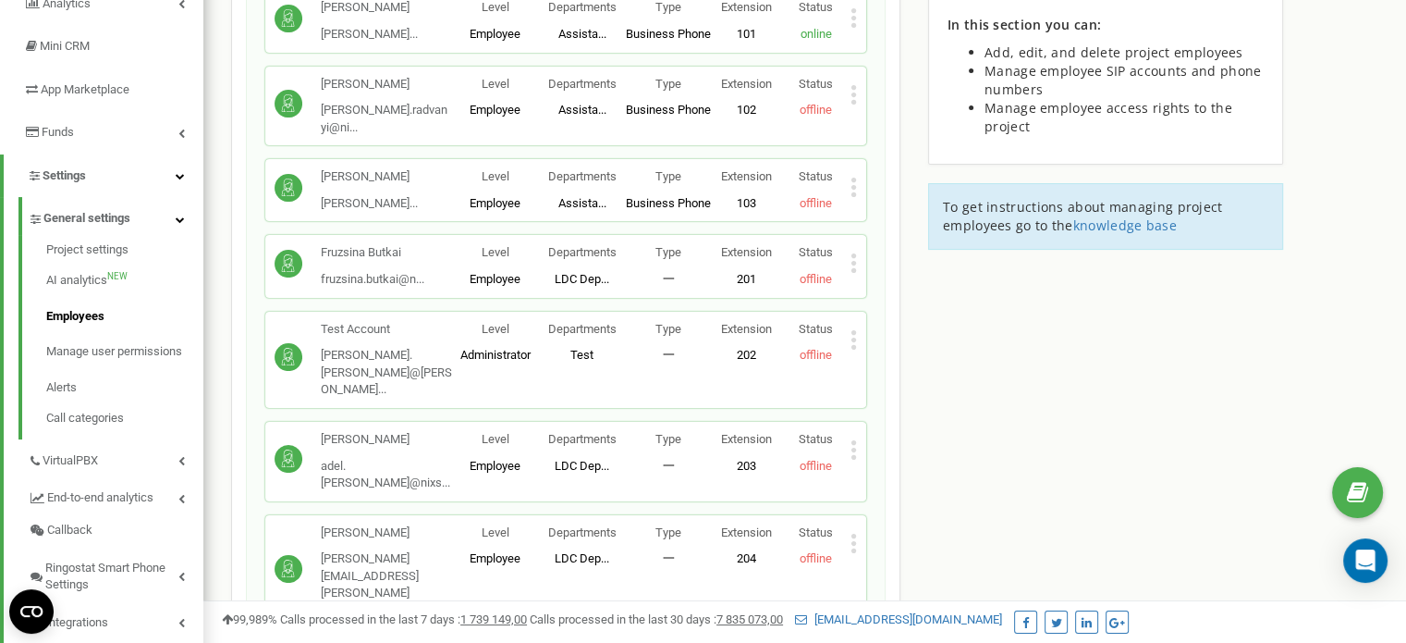
scroll to position [266, 0]
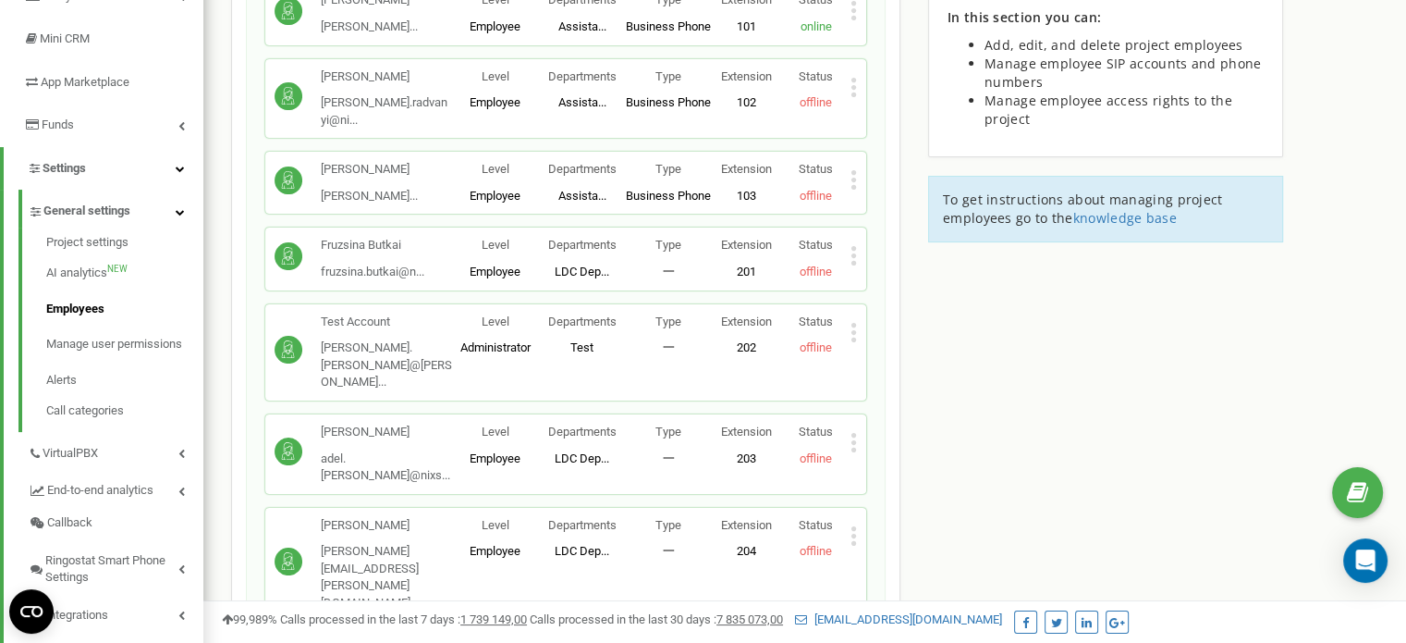
click at [894, 521] on span "Edit" at bounding box center [890, 527] width 29 height 12
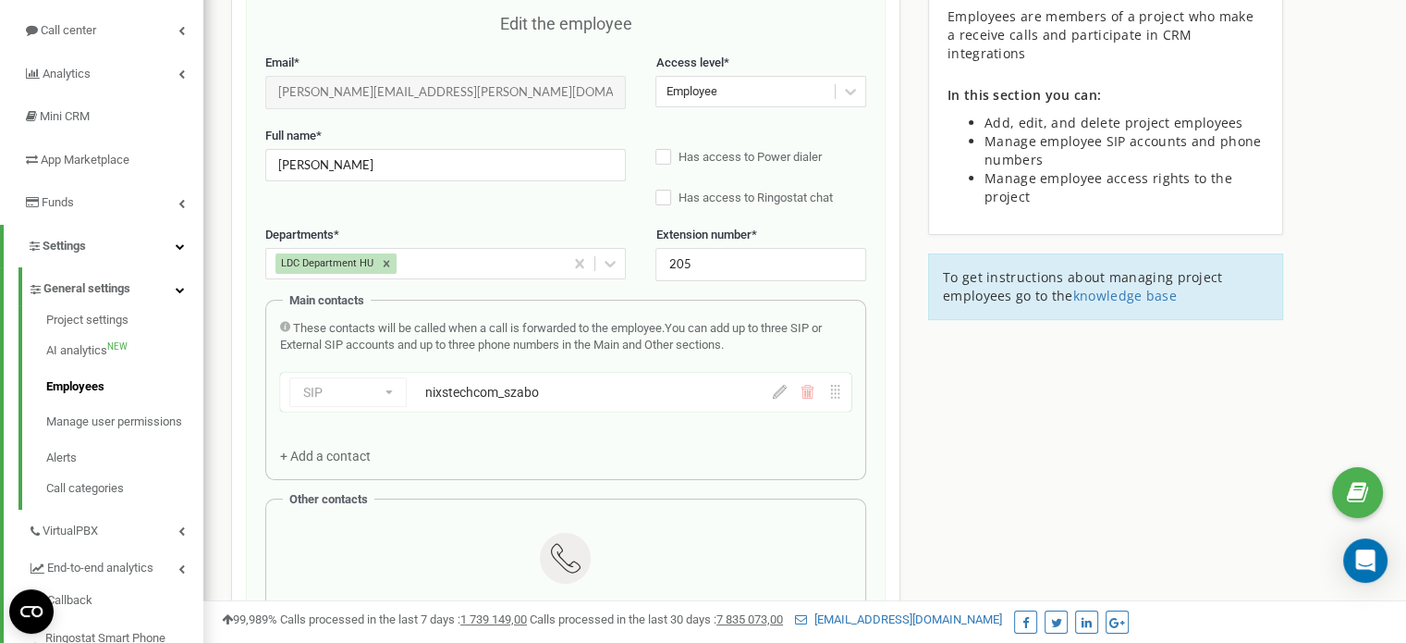
scroll to position [185, 0]
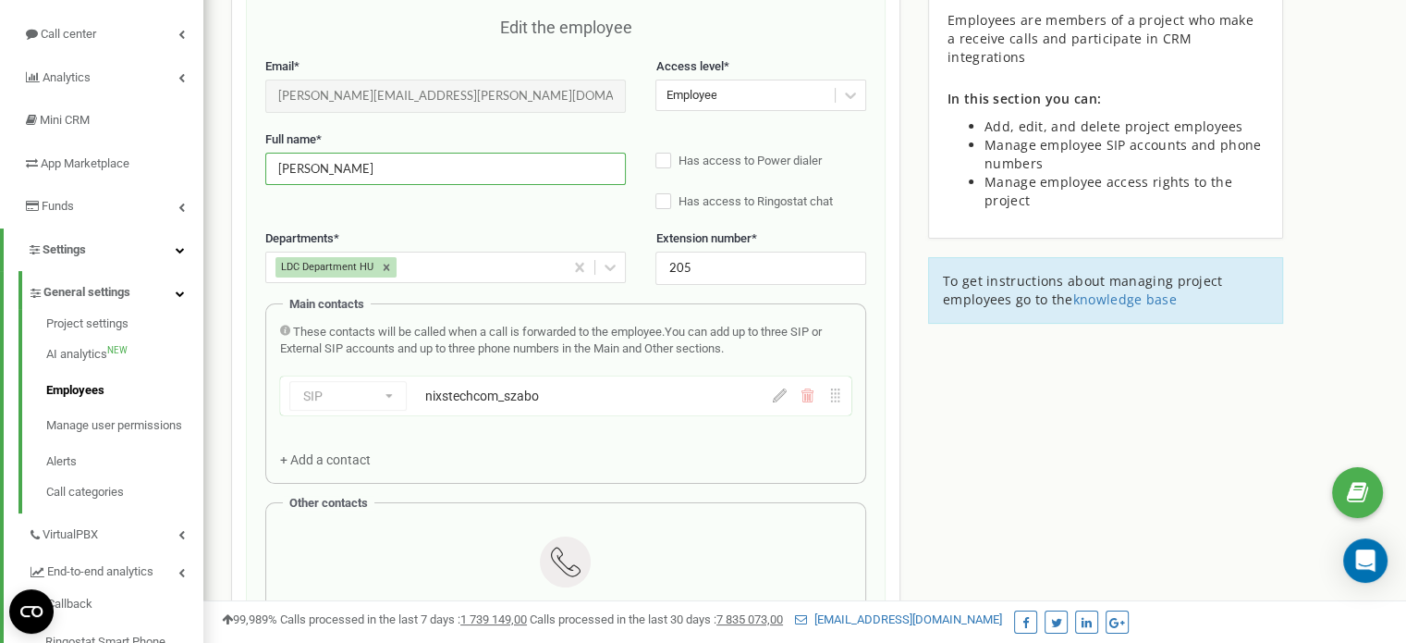
drag, startPoint x: 369, startPoint y: 168, endPoint x: 230, endPoint y: 162, distance: 138.8
click at [232, 162] on div "Employees in nixstech.com Edit the employee Email * dora.szabo@nixs.com Email i…" at bounding box center [565, 614] width 669 height 1392
type input "Д"
type input "LDC HU"
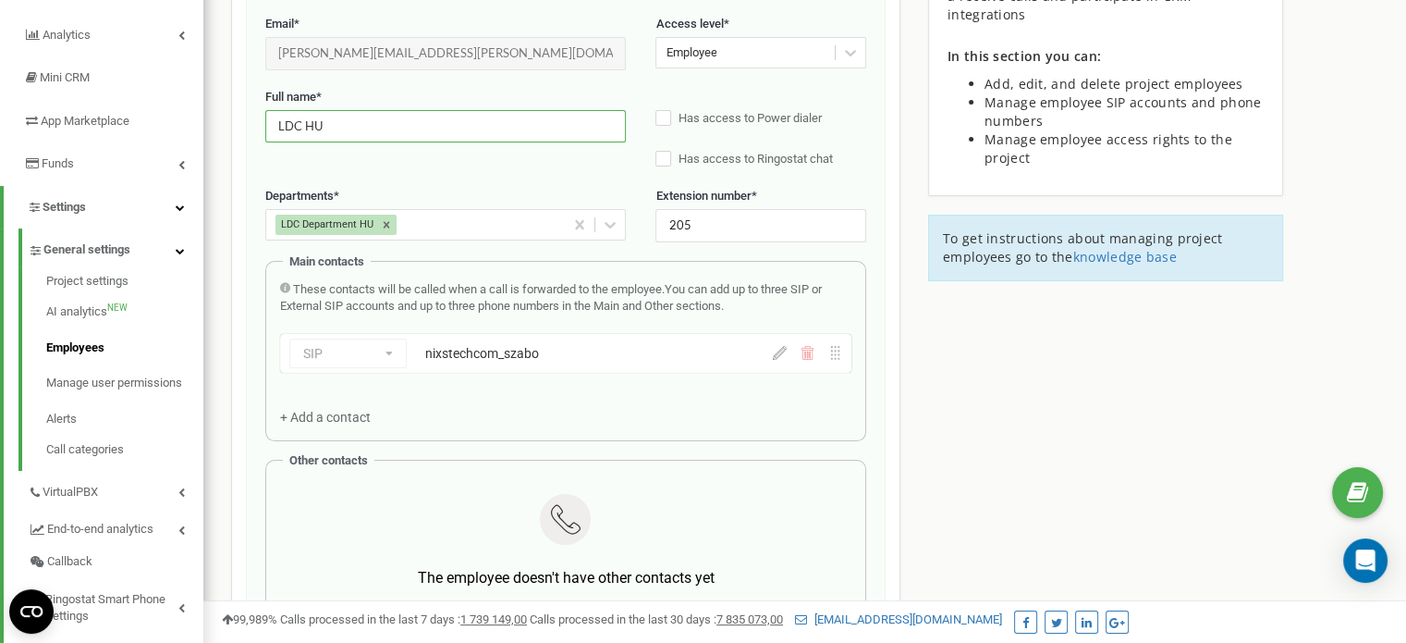
scroll to position [226, 0]
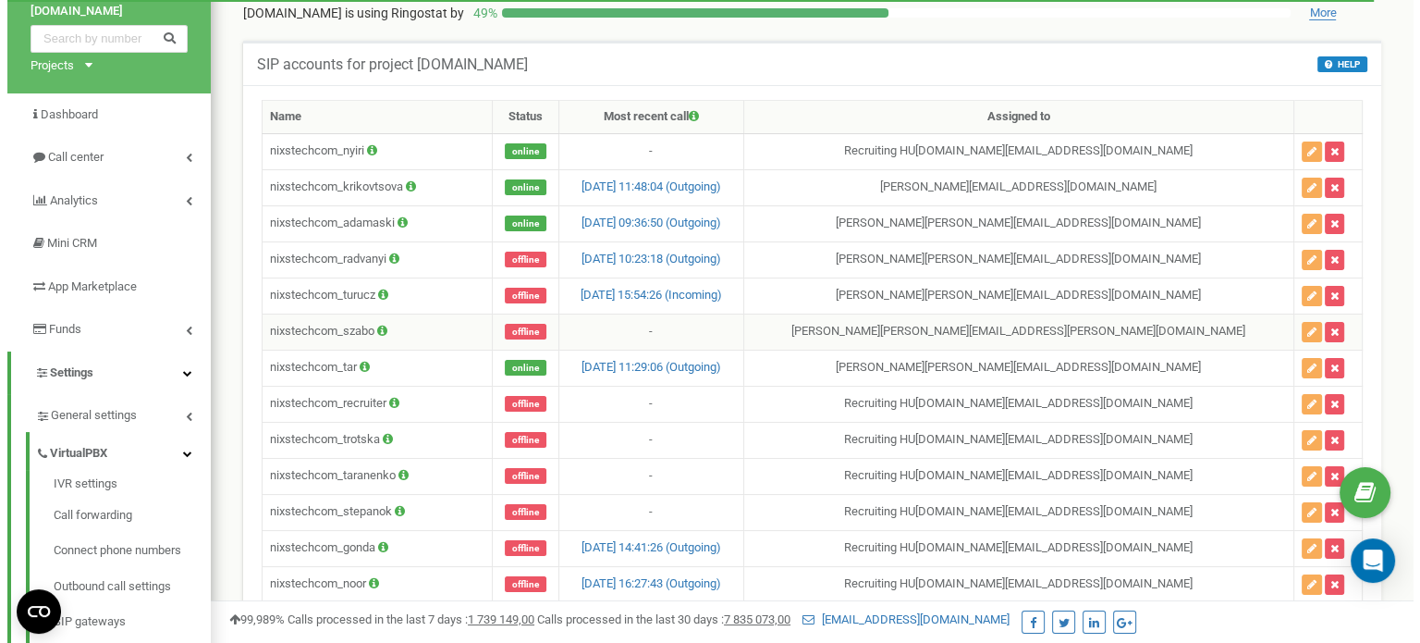
scroll to position [63, 0]
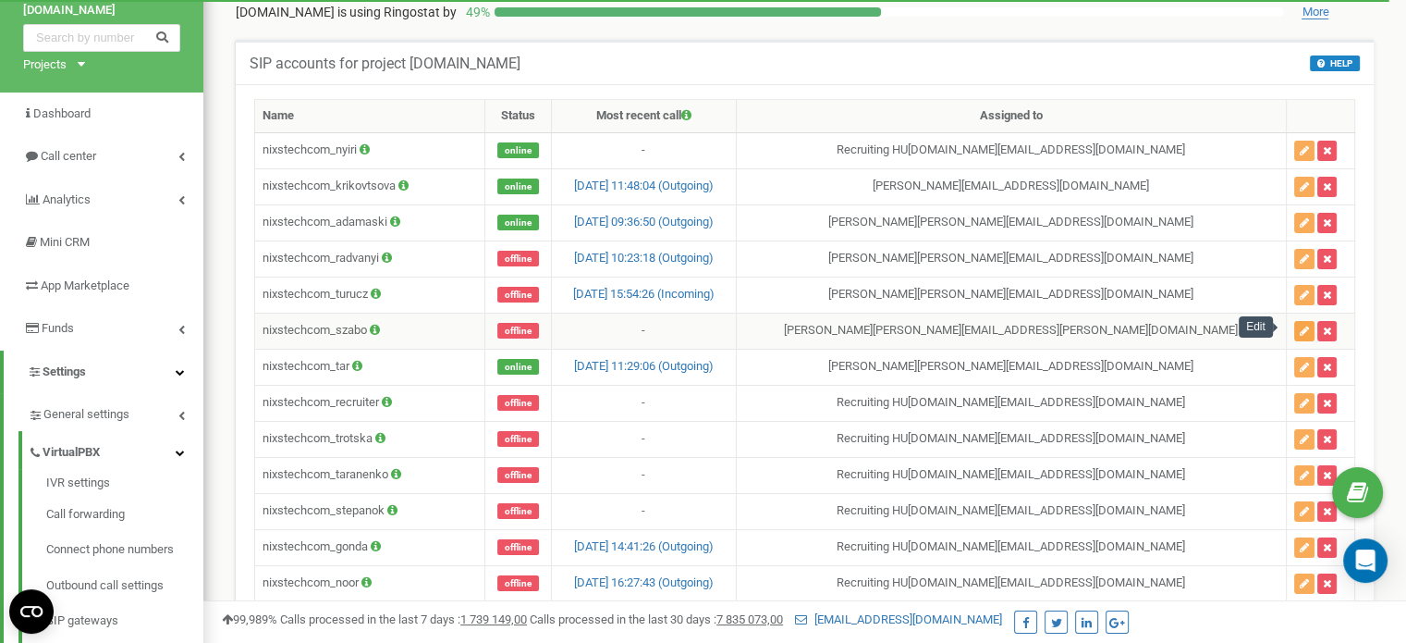
click at [1294, 321] on button "button" at bounding box center [1304, 331] width 20 height 20
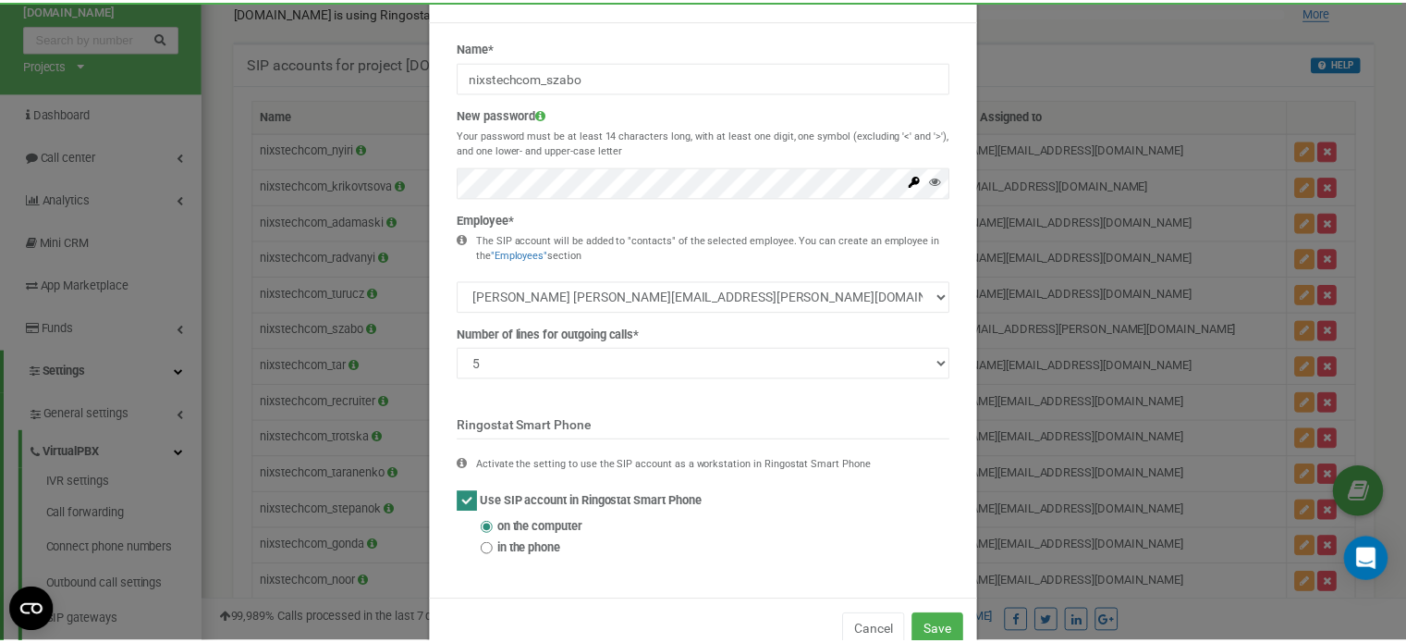
scroll to position [57, 0]
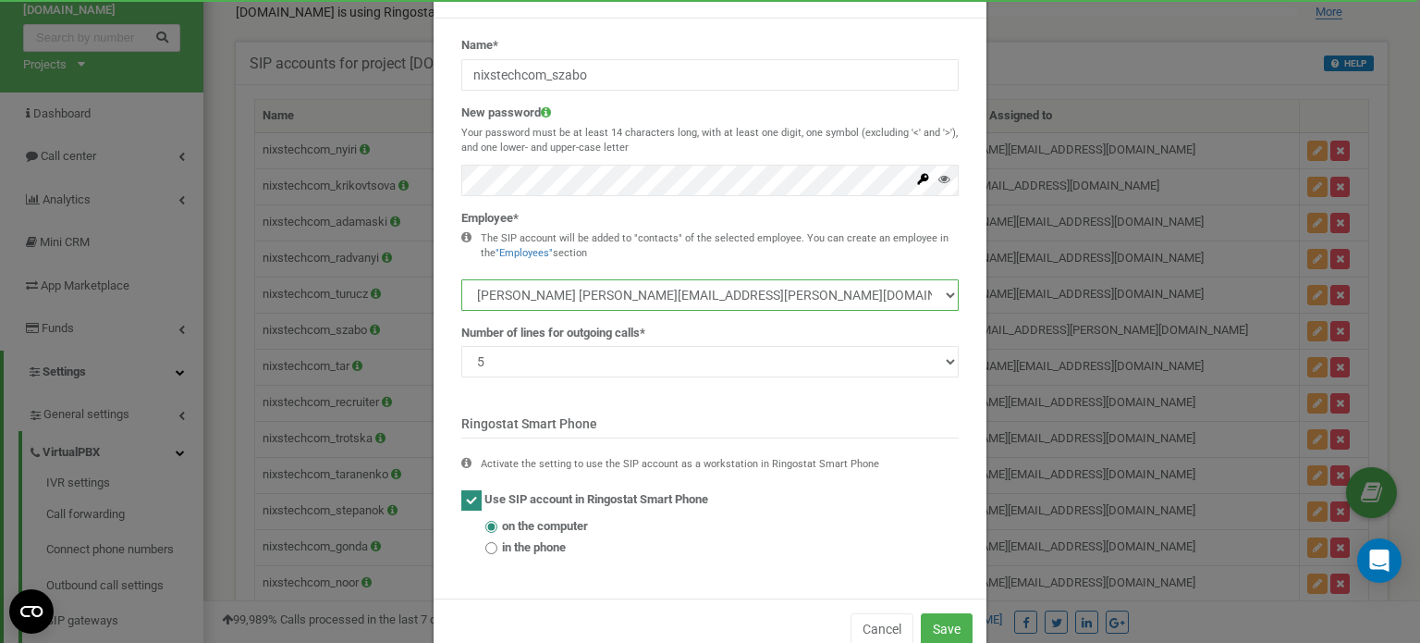
click at [635, 284] on select "[PERSON_NAME] [PERSON_NAME][EMAIL_ADDRESS][DOMAIN_NAME] [PERSON_NAME] [PERSON_N…" at bounding box center [709, 294] width 497 height 31
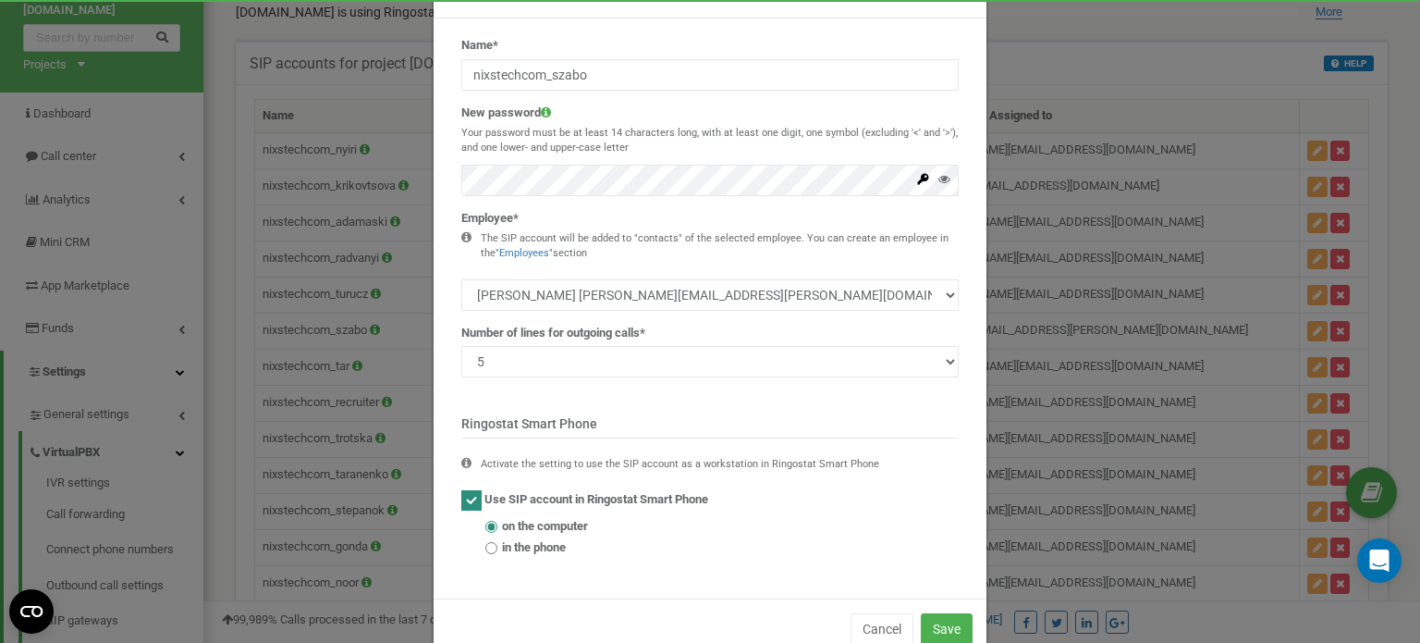
click at [974, 373] on div "Name* nixstechcom_szabo New password Your password must be at least 14 characte…" at bounding box center [710, 308] width 553 height 580
click at [1035, 375] on div "× Close Edit SIP Account Name* nixstechcom_szabo New password Your password mus…" at bounding box center [710, 321] width 1420 height 643
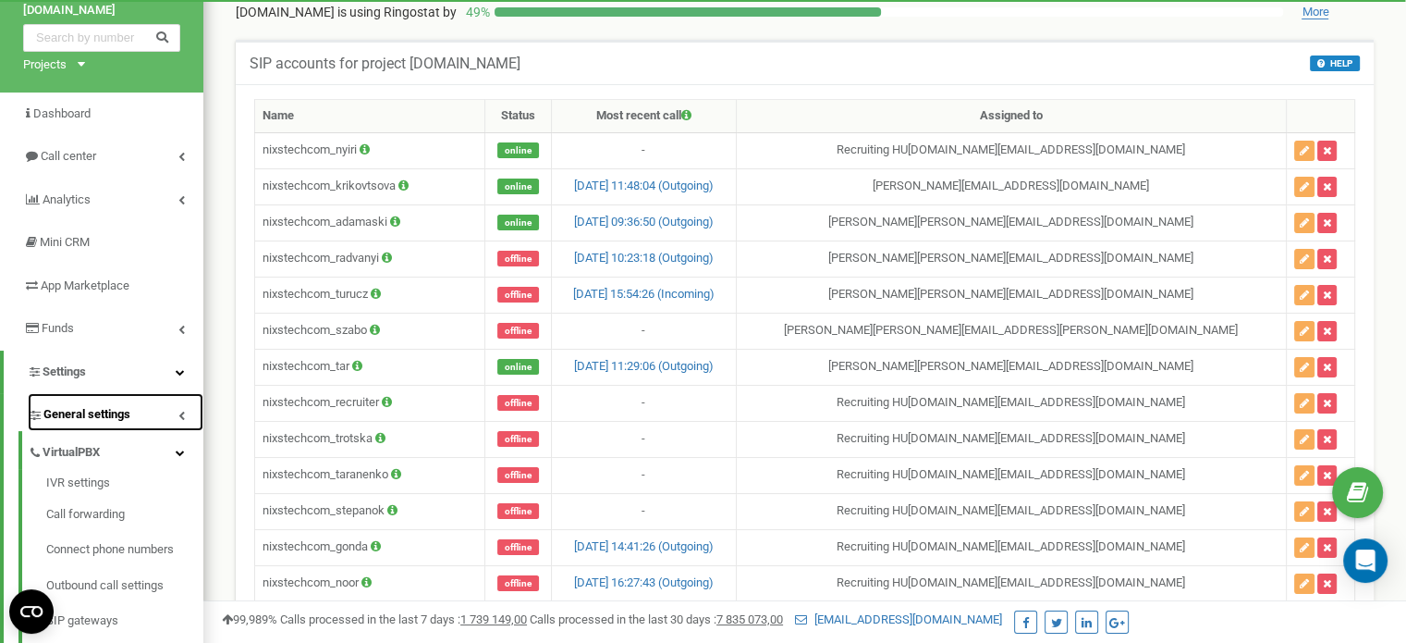
click at [158, 414] on link "General settings" at bounding box center [116, 412] width 176 height 38
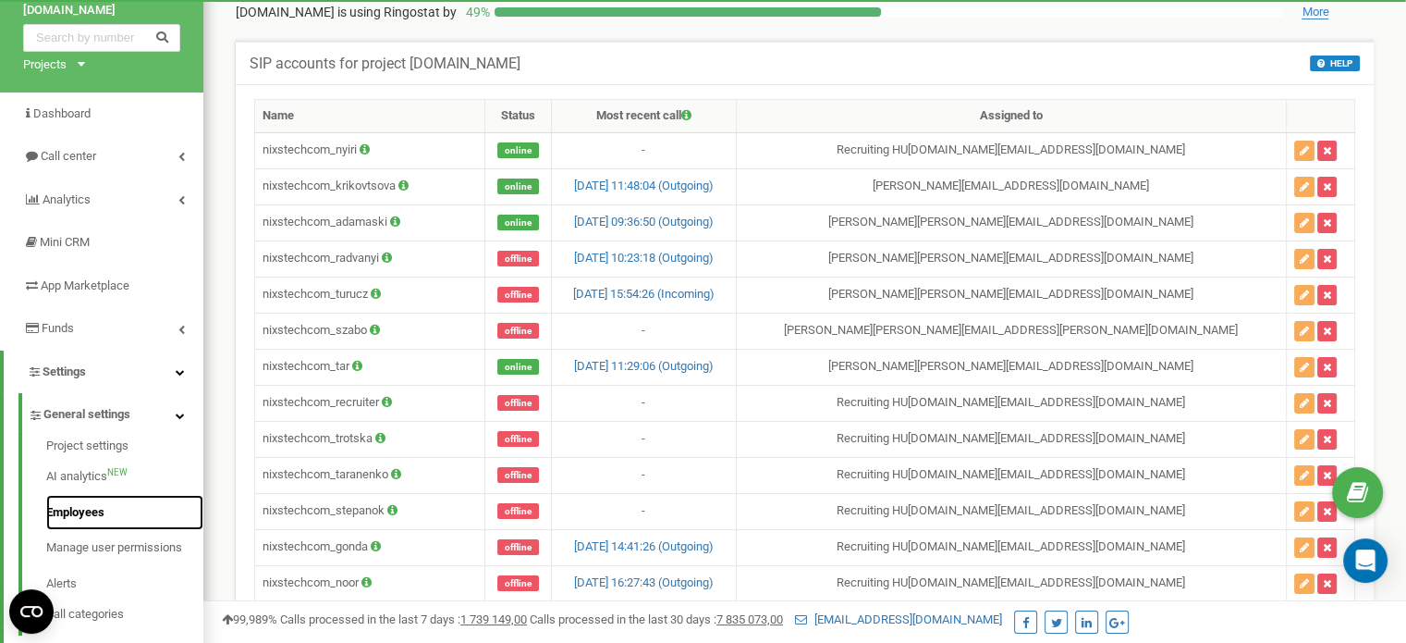
click at [111, 512] on link "Employees" at bounding box center [124, 513] width 157 height 36
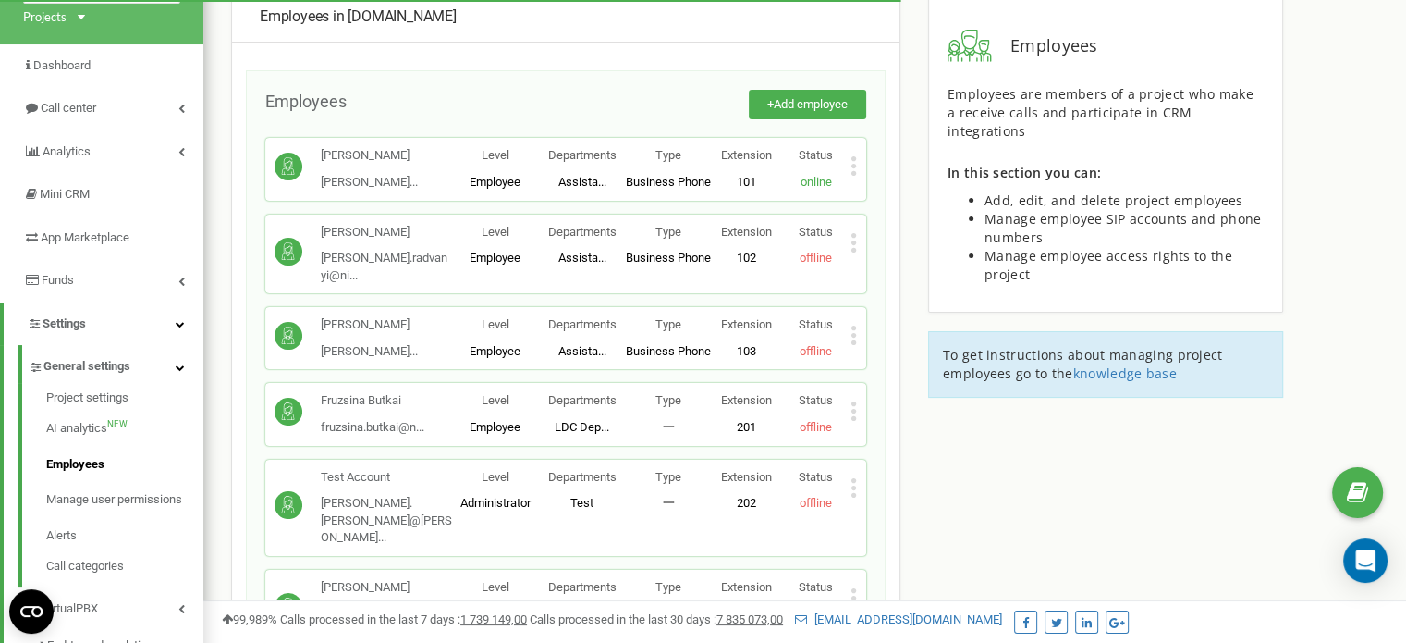
scroll to position [113, 0]
